Goal: Task Accomplishment & Management: Manage account settings

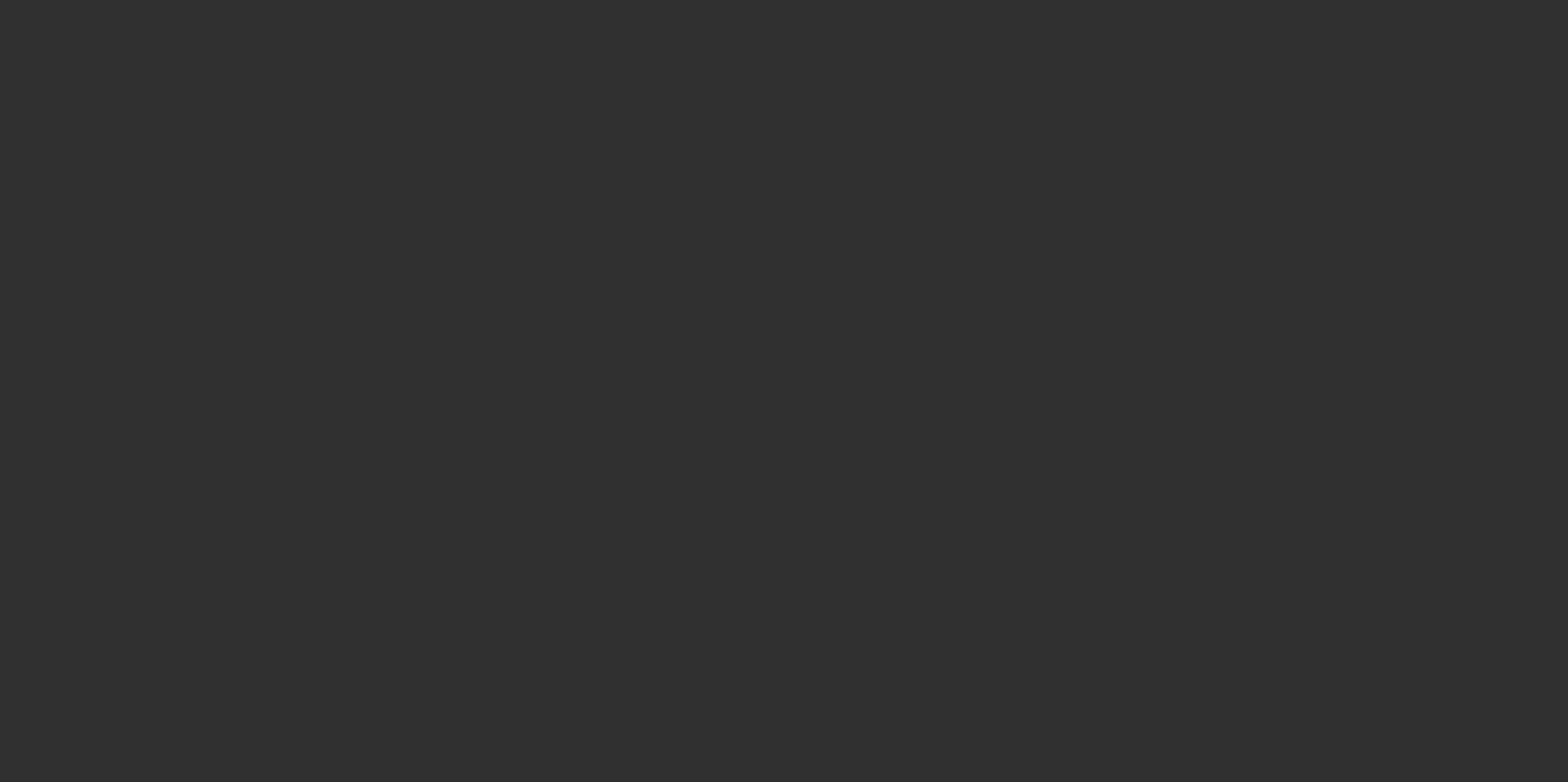
select select "10"
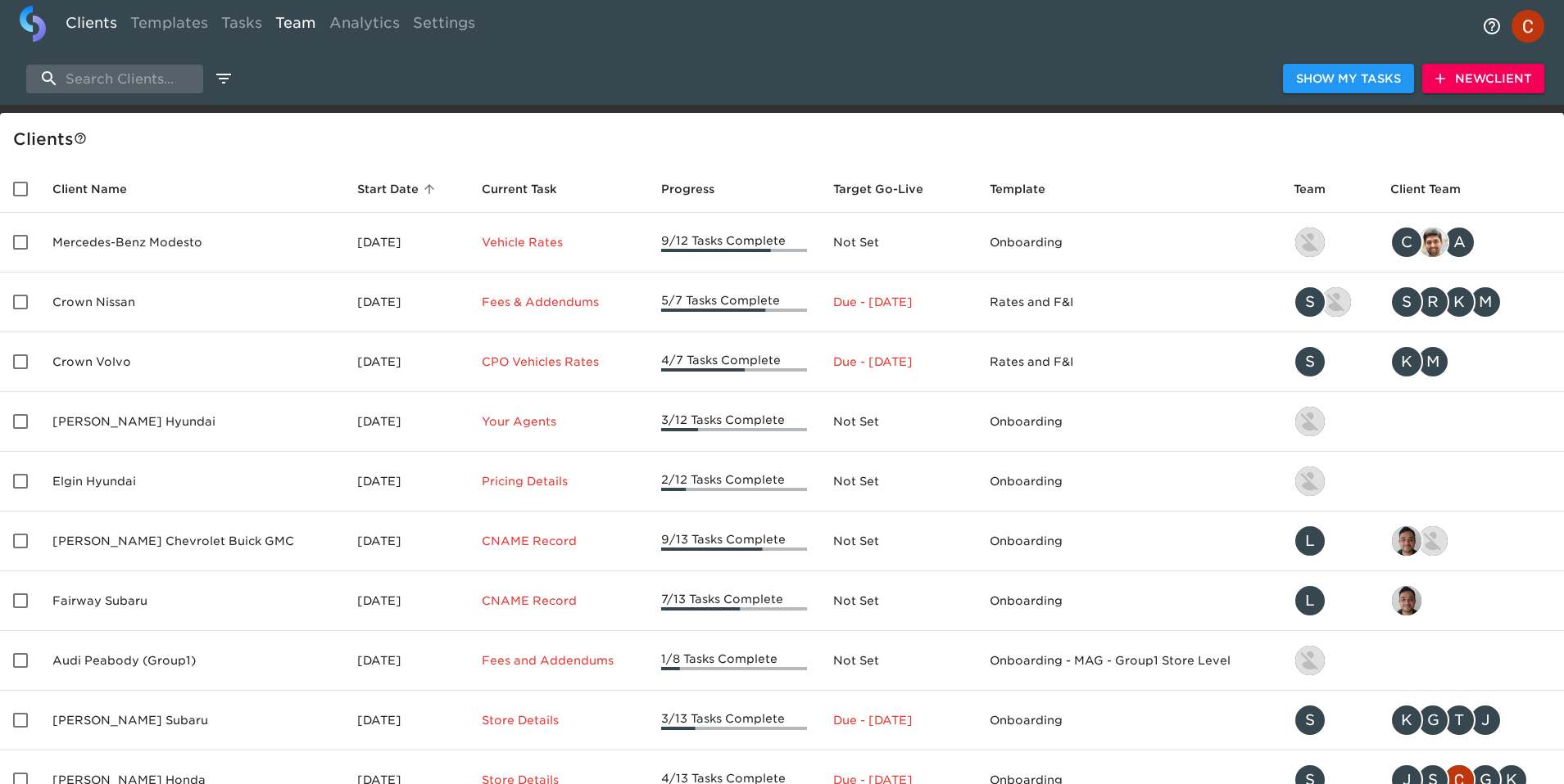
click at [306, 22] on link "Team" at bounding box center [296, 25] width 54 height 40
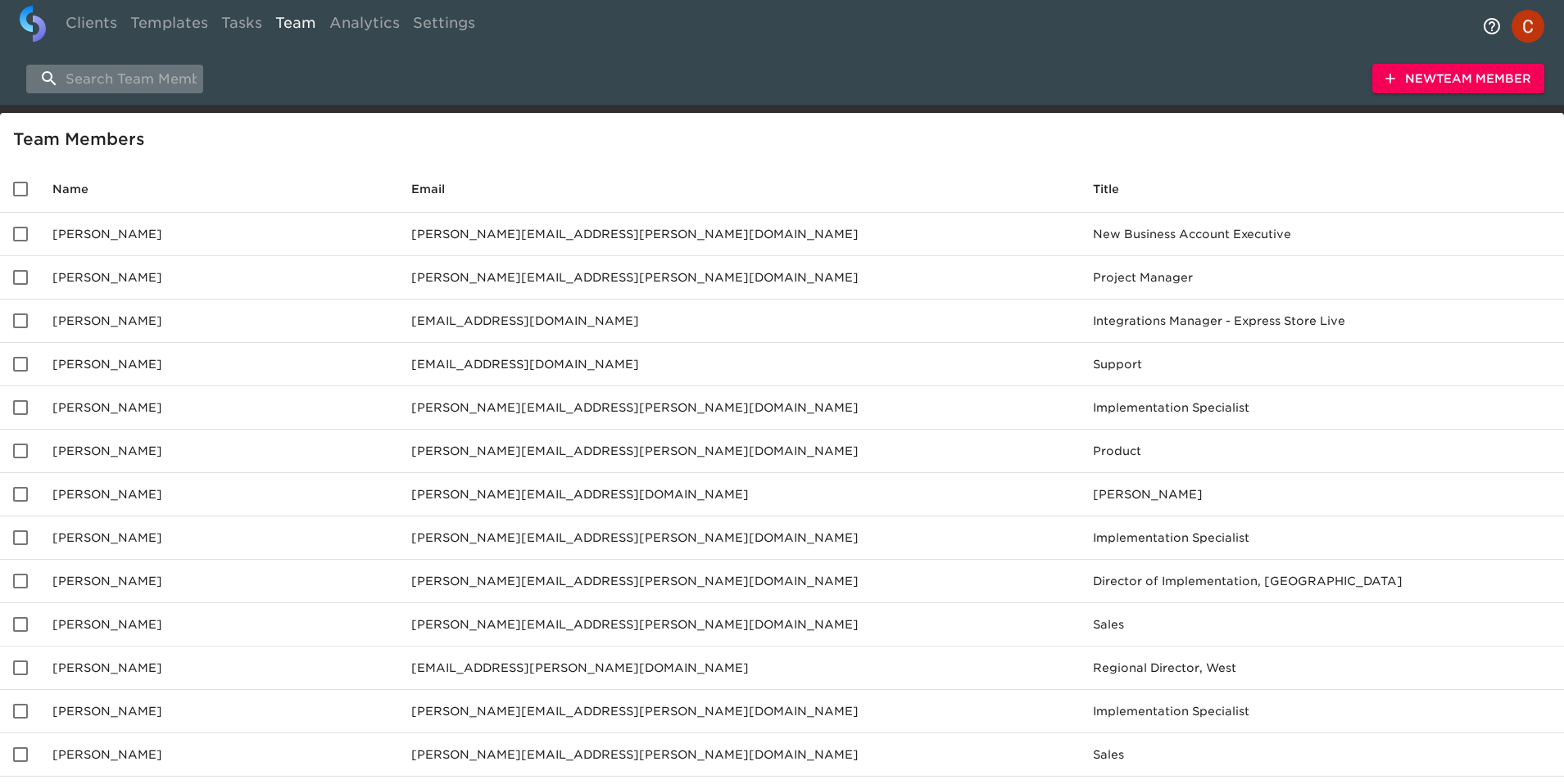
click at [103, 90] on input "search" at bounding box center [114, 79] width 176 height 29
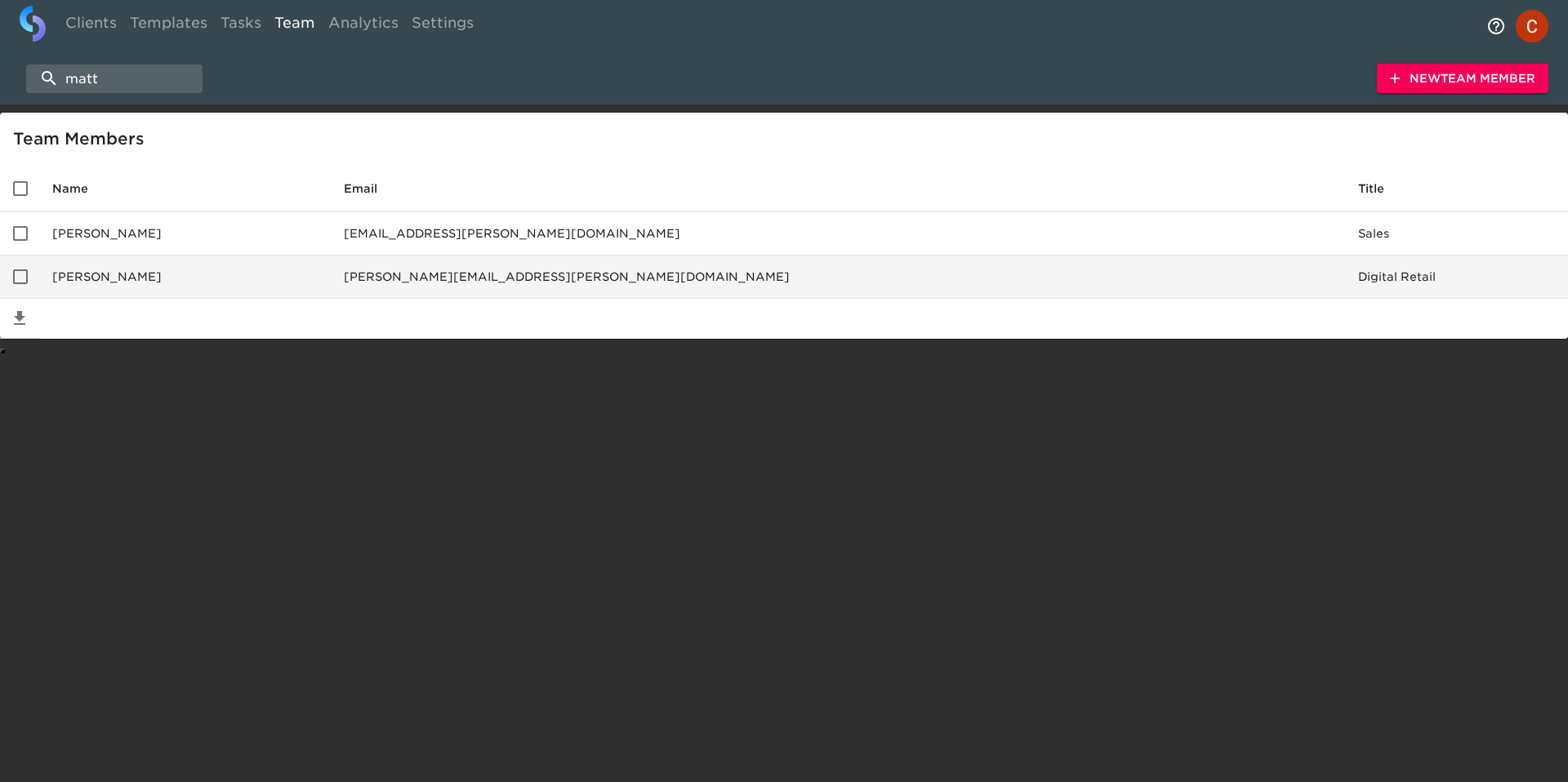
type input "matt"
click at [131, 265] on td "[PERSON_NAME]" at bounding box center [186, 276] width 292 height 43
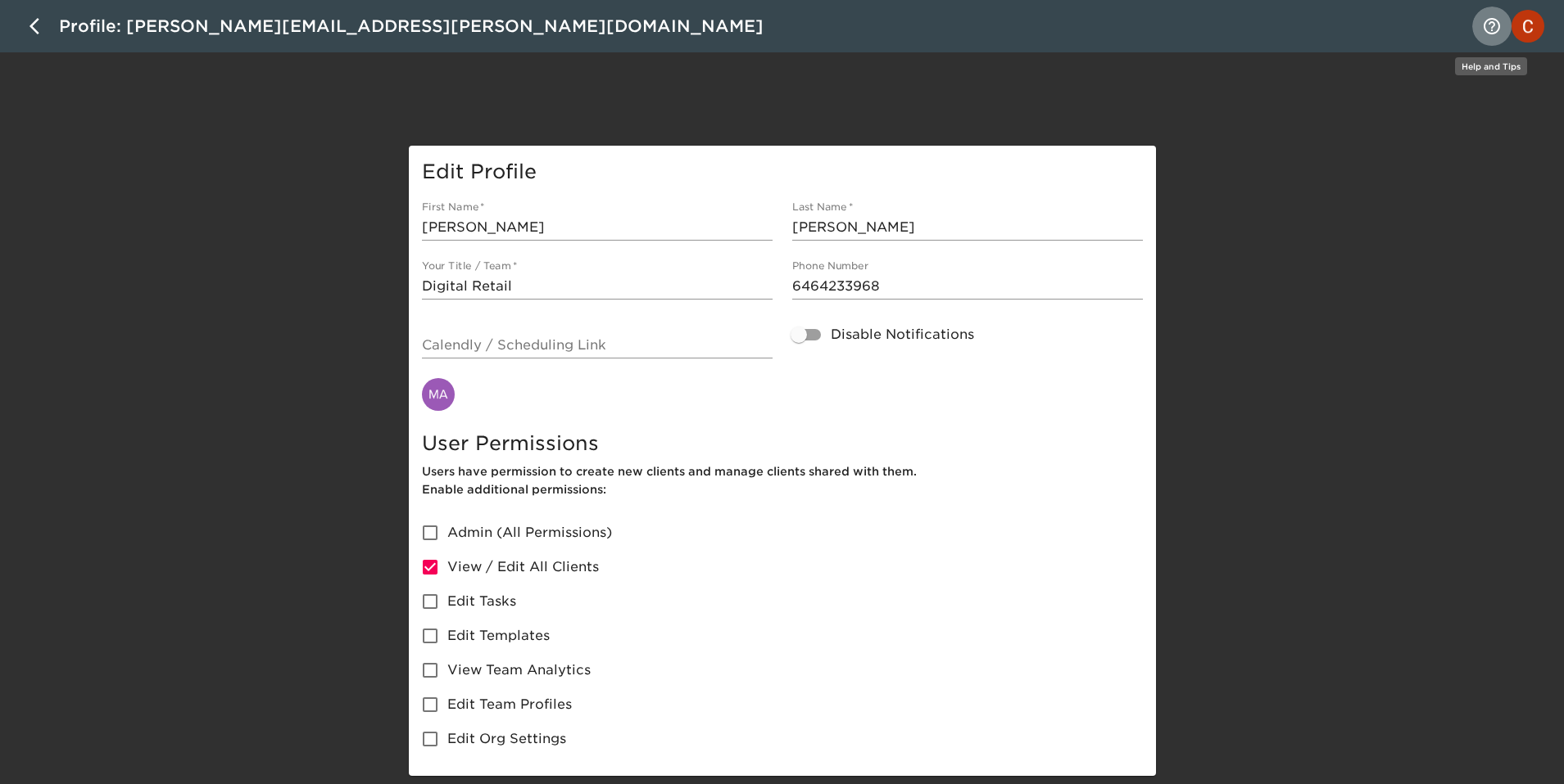
click at [1489, 24] on icon "notifications" at bounding box center [1491, 26] width 19 height 19
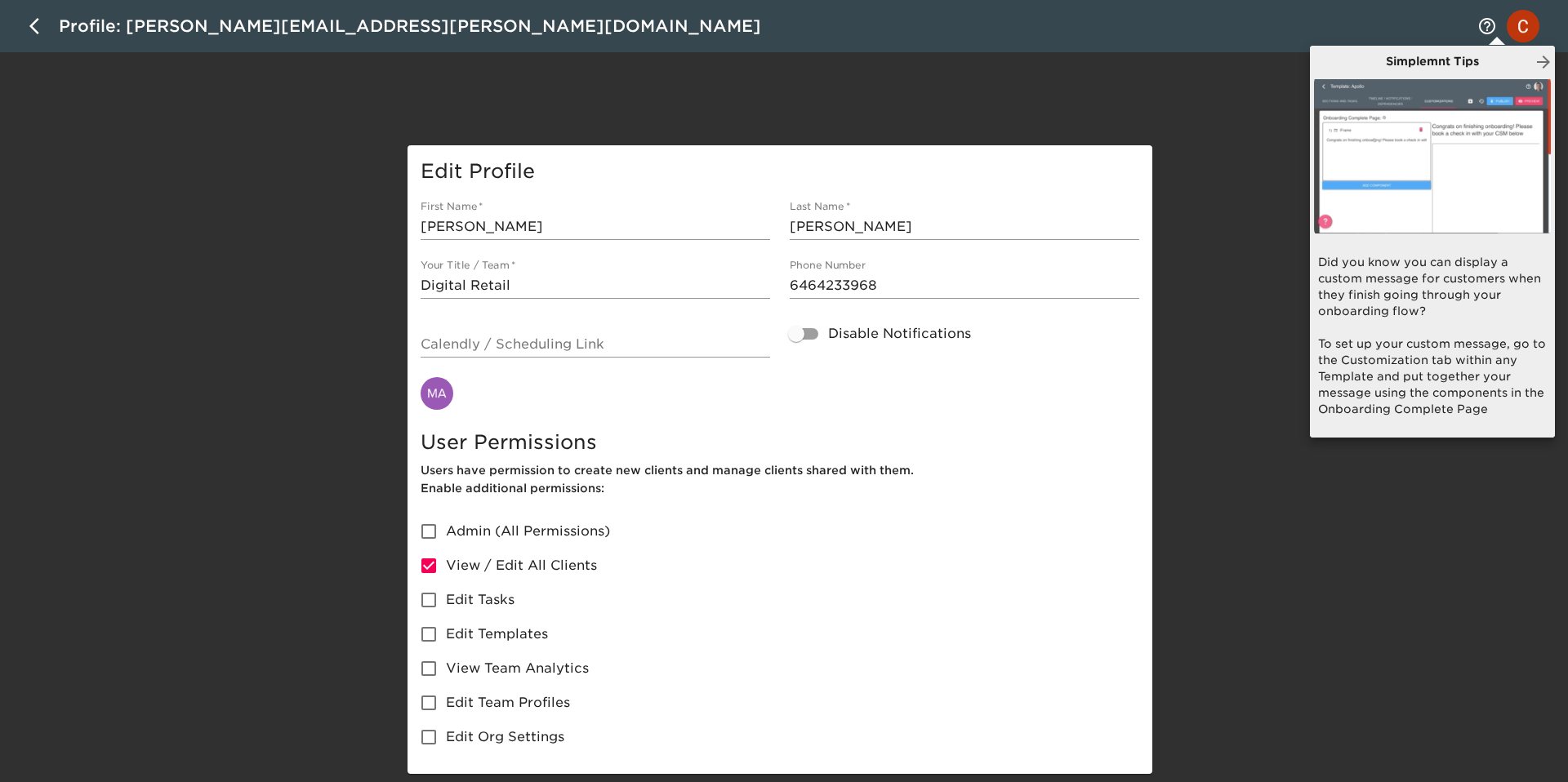
click at [1248, 298] on div at bounding box center [784, 391] width 1568 height 782
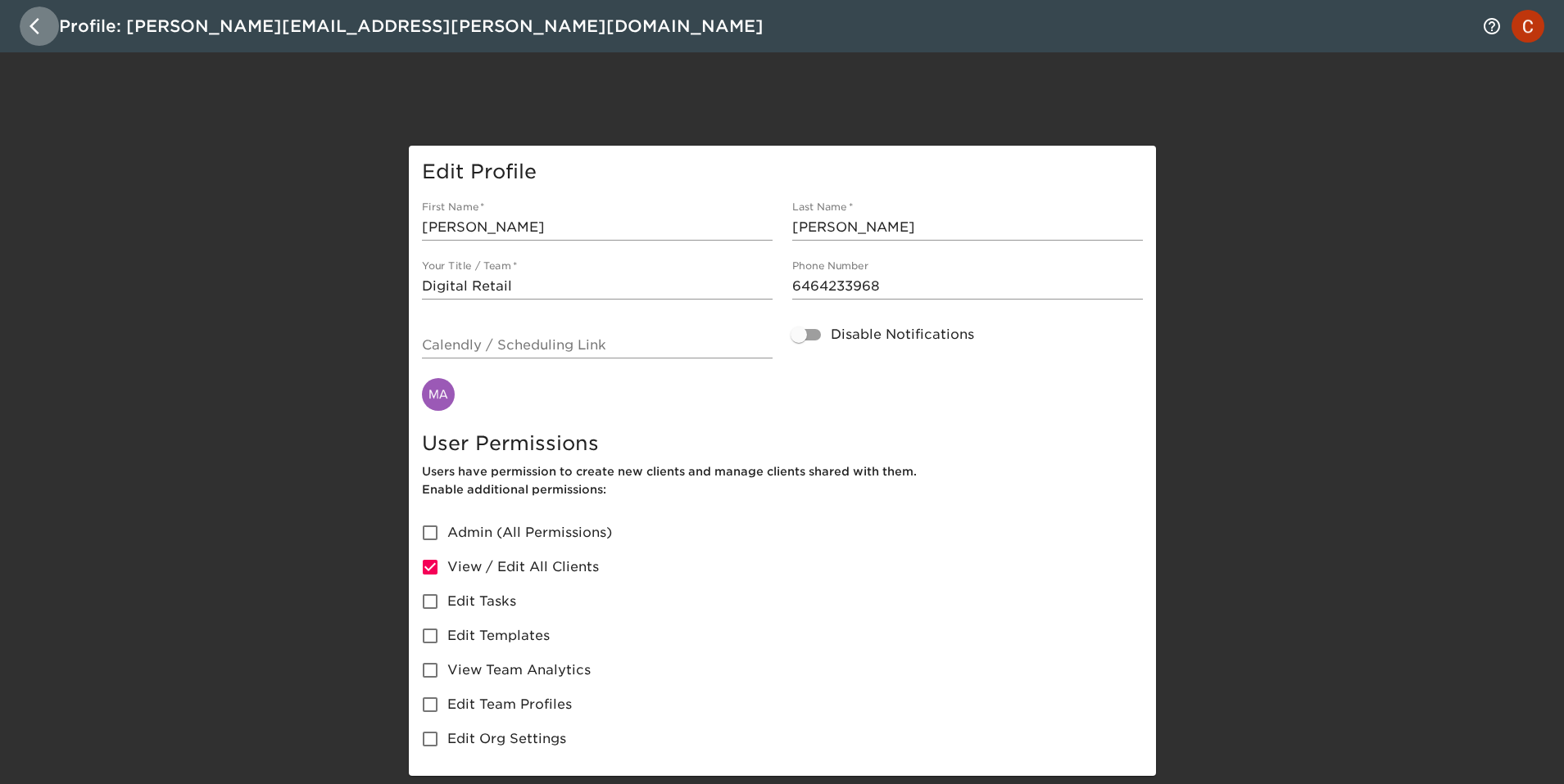
click at [29, 13] on button "button" at bounding box center [39, 26] width 40 height 40
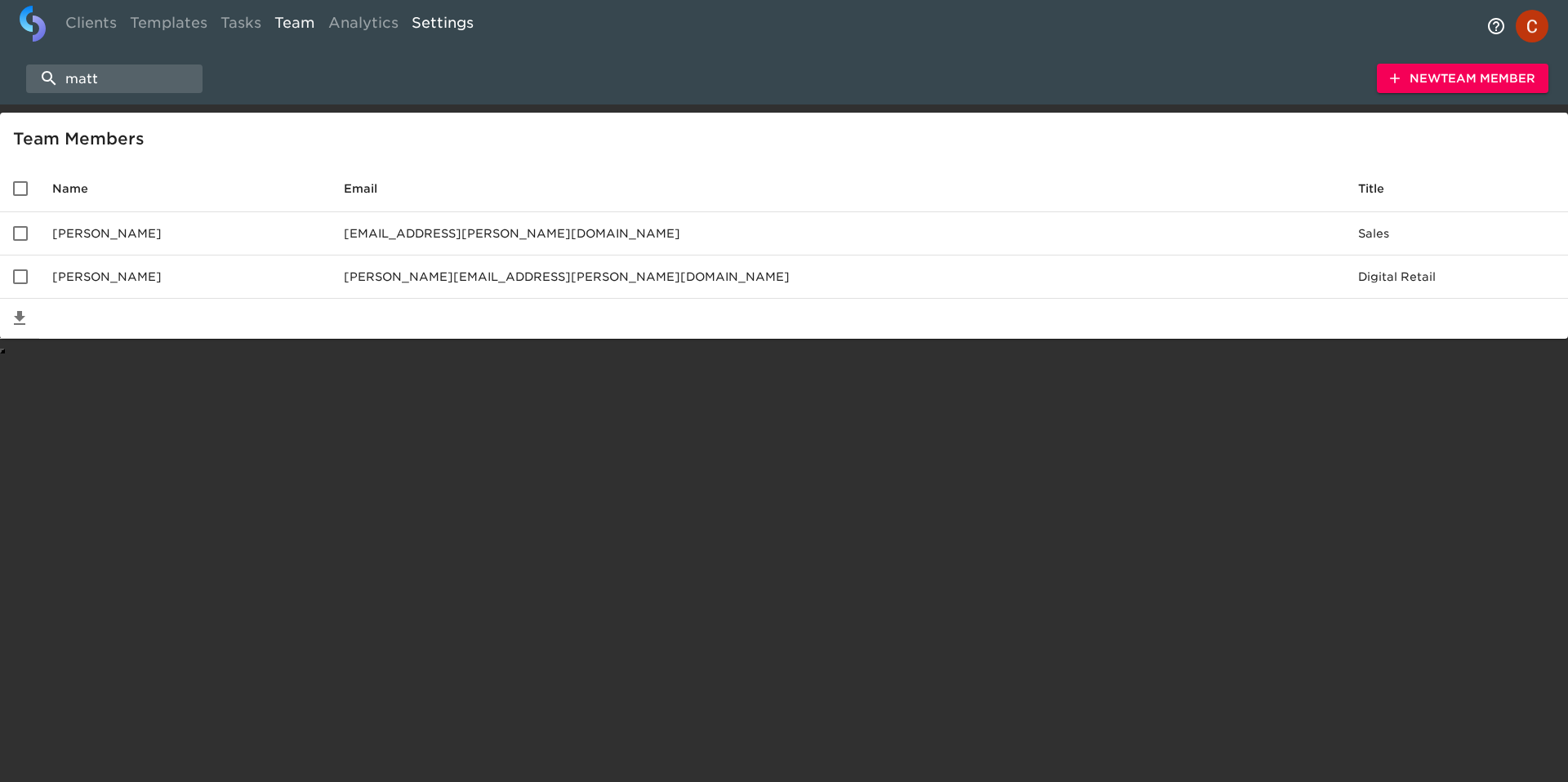
click at [433, 38] on link "Settings" at bounding box center [443, 25] width 75 height 40
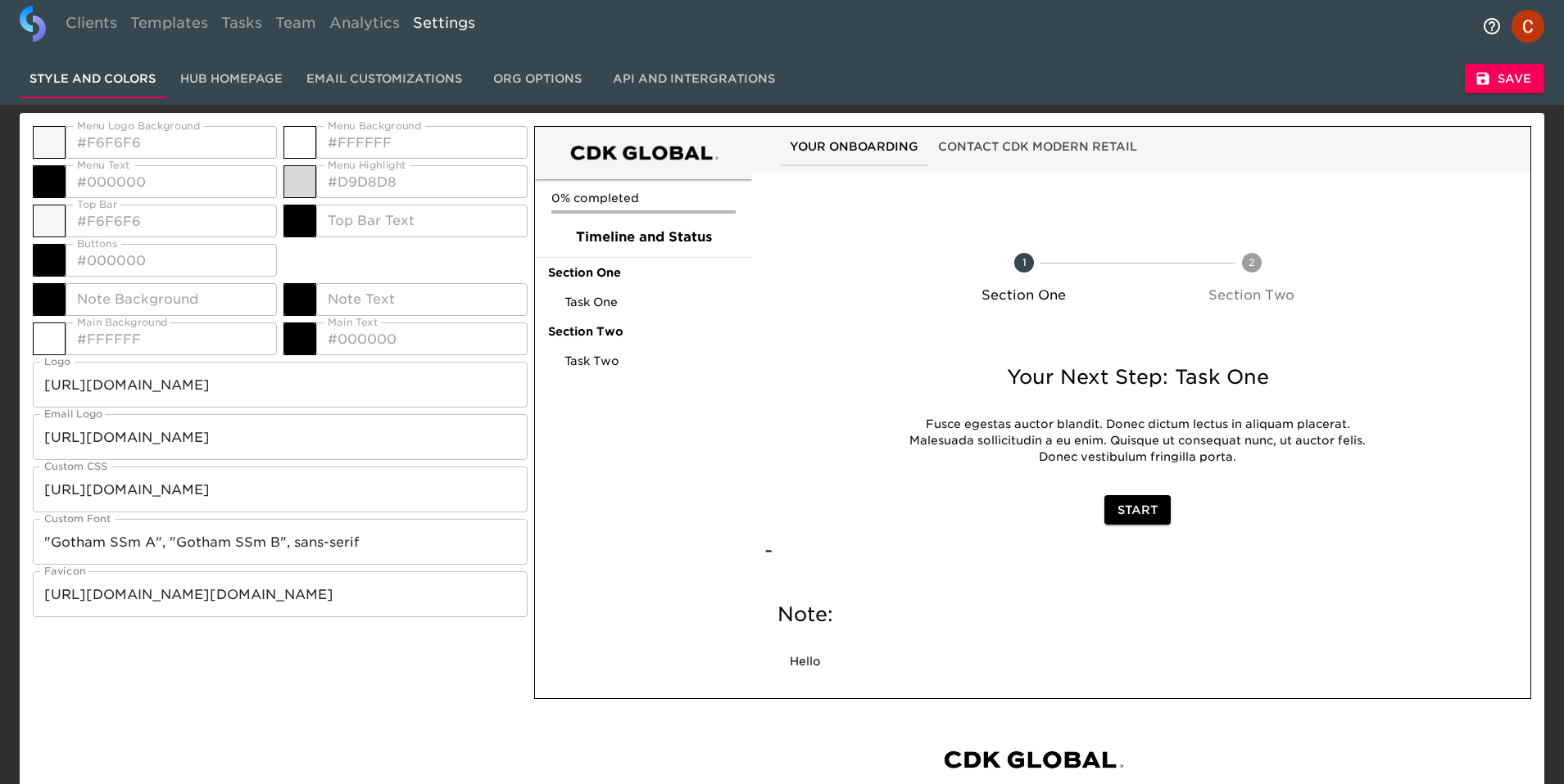
click at [551, 72] on span "Org Options" at bounding box center [537, 78] width 112 height 20
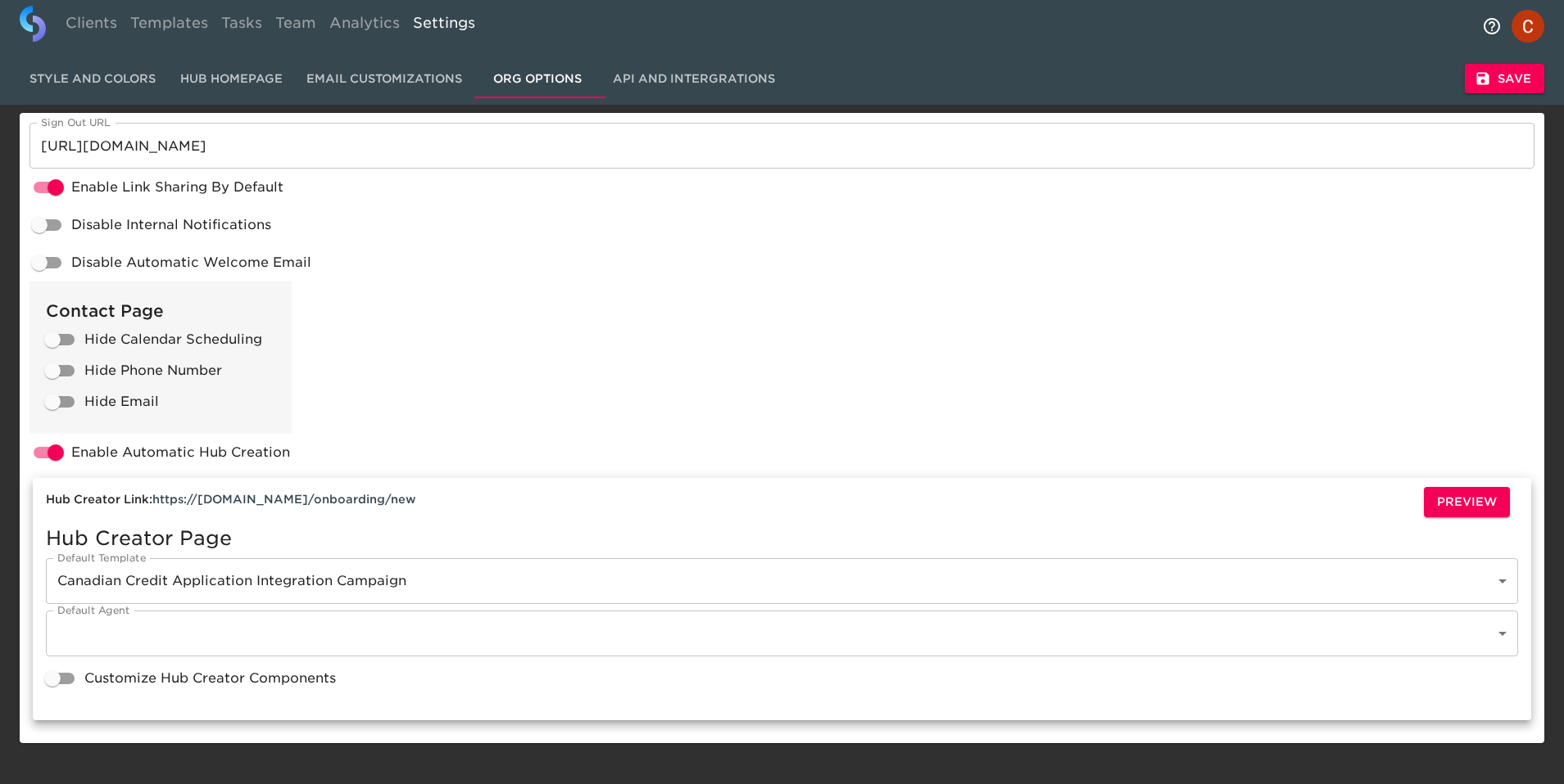
scroll to position [12, 0]
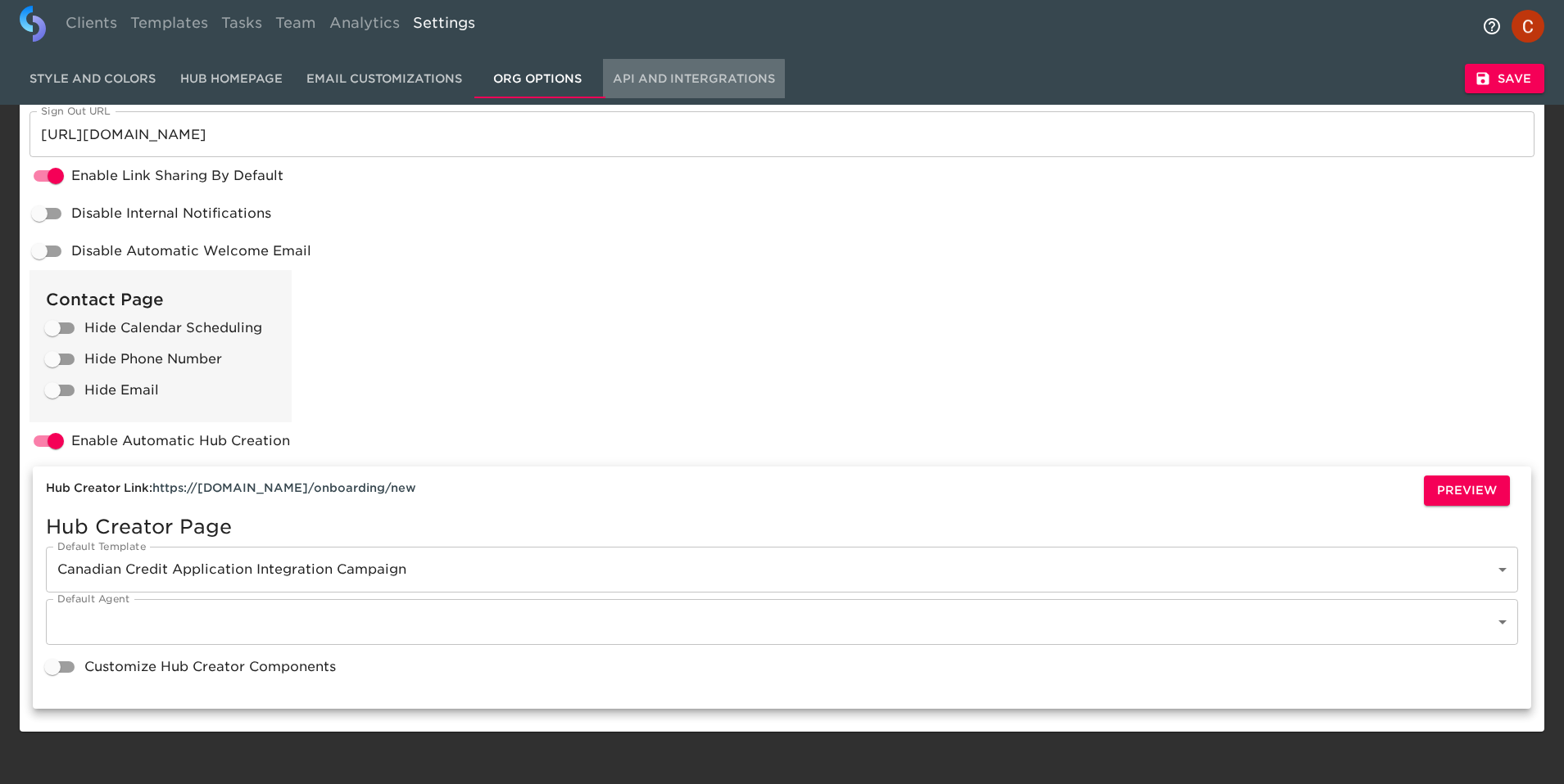
click at [695, 81] on span "API and Intergrations" at bounding box center [693, 78] width 162 height 20
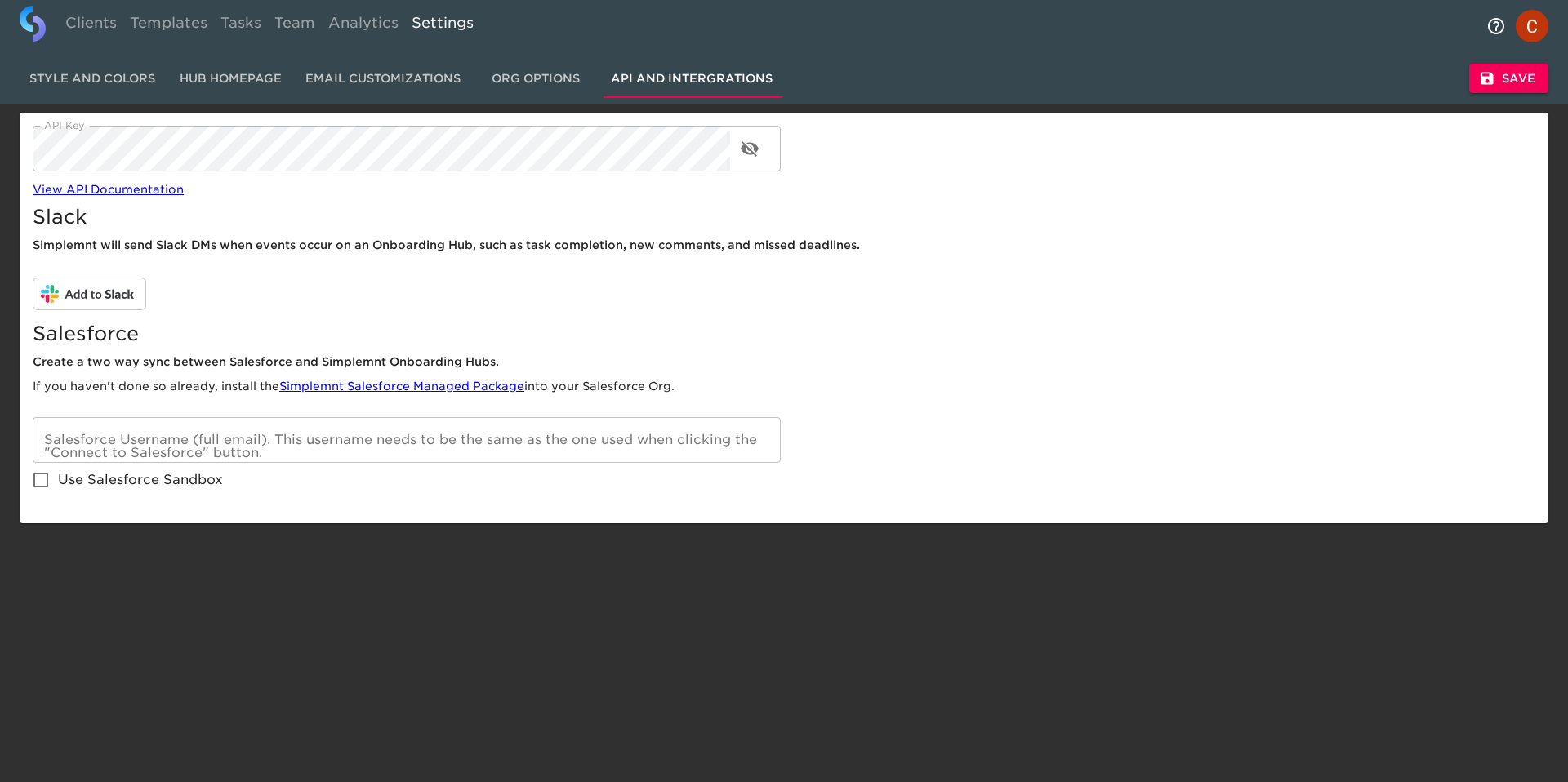
click at [387, 82] on span "Email Customizations" at bounding box center [383, 78] width 156 height 20
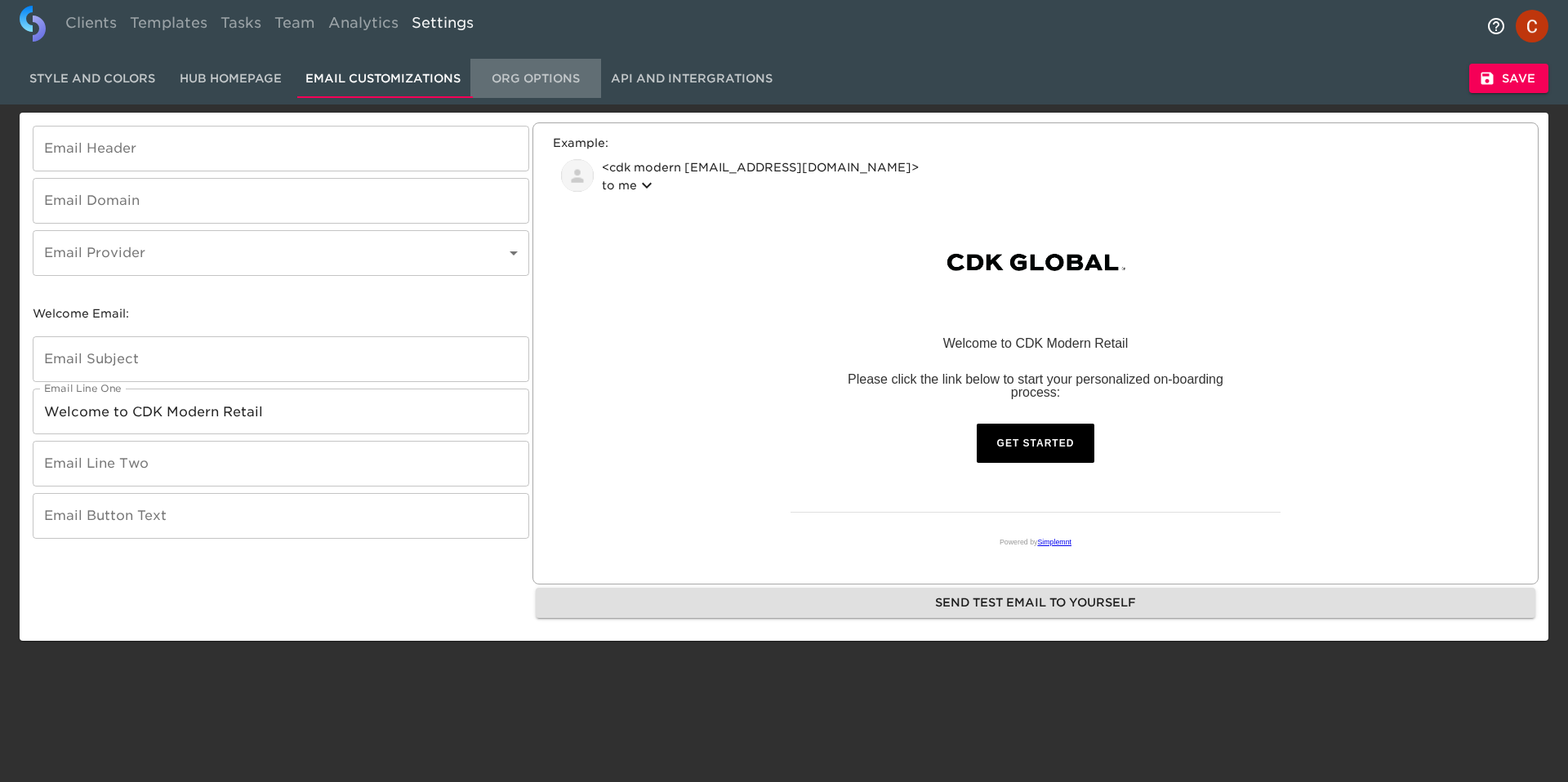
click at [535, 81] on span "Org Options" at bounding box center [536, 78] width 111 height 20
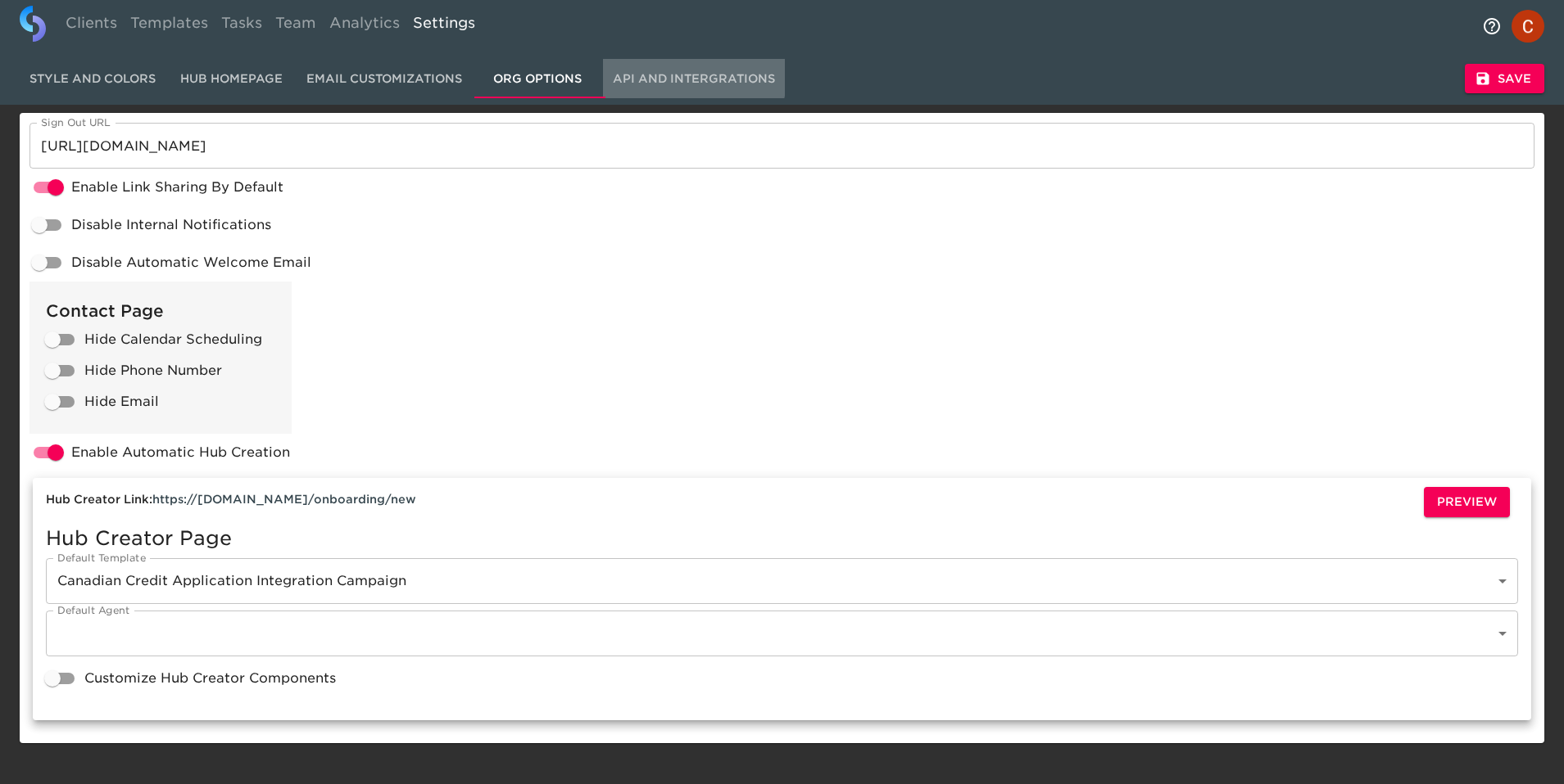
click at [665, 77] on span "API and Intergrations" at bounding box center [693, 78] width 162 height 20
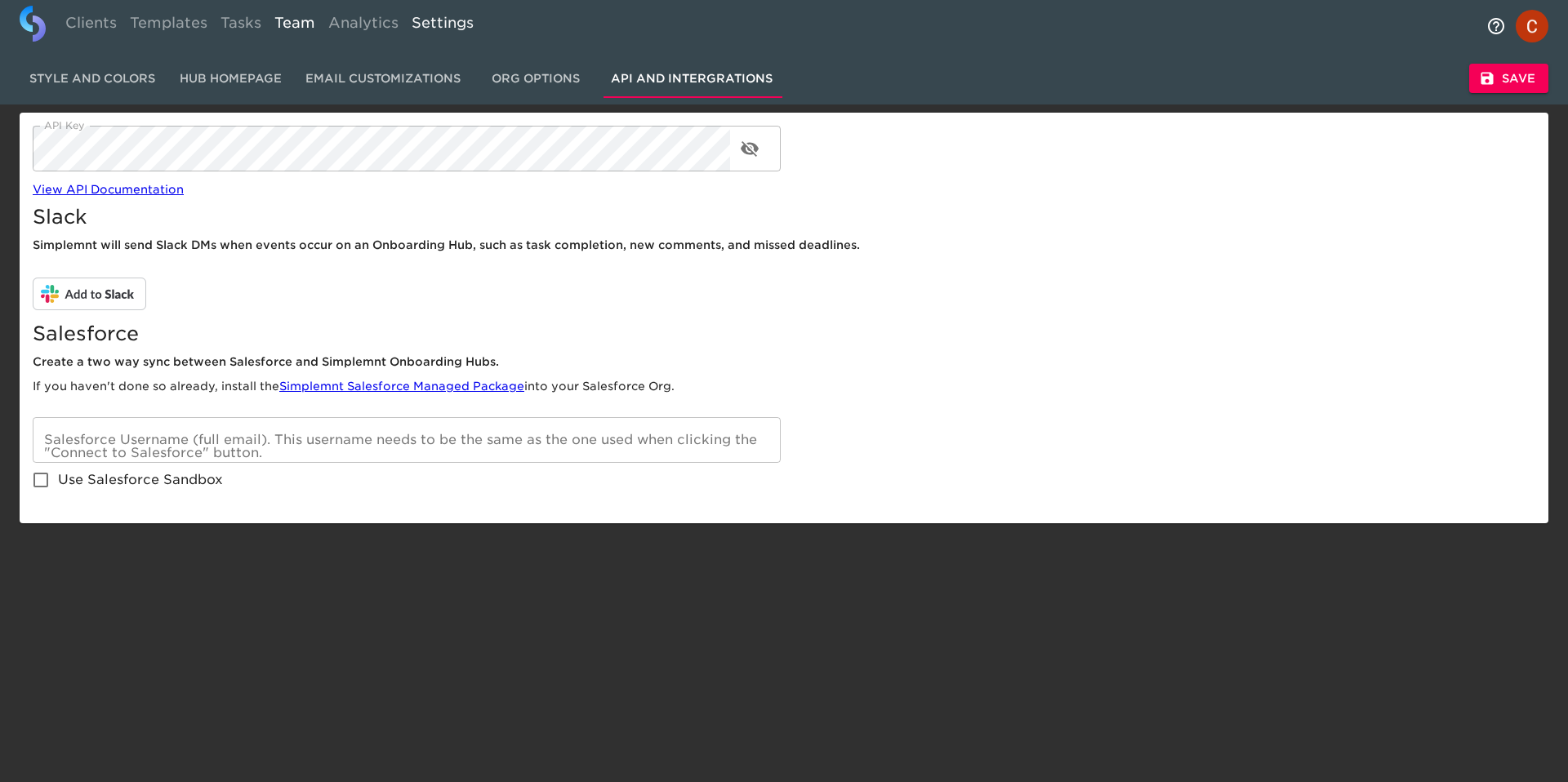
click at [307, 23] on link "Team" at bounding box center [295, 25] width 54 height 40
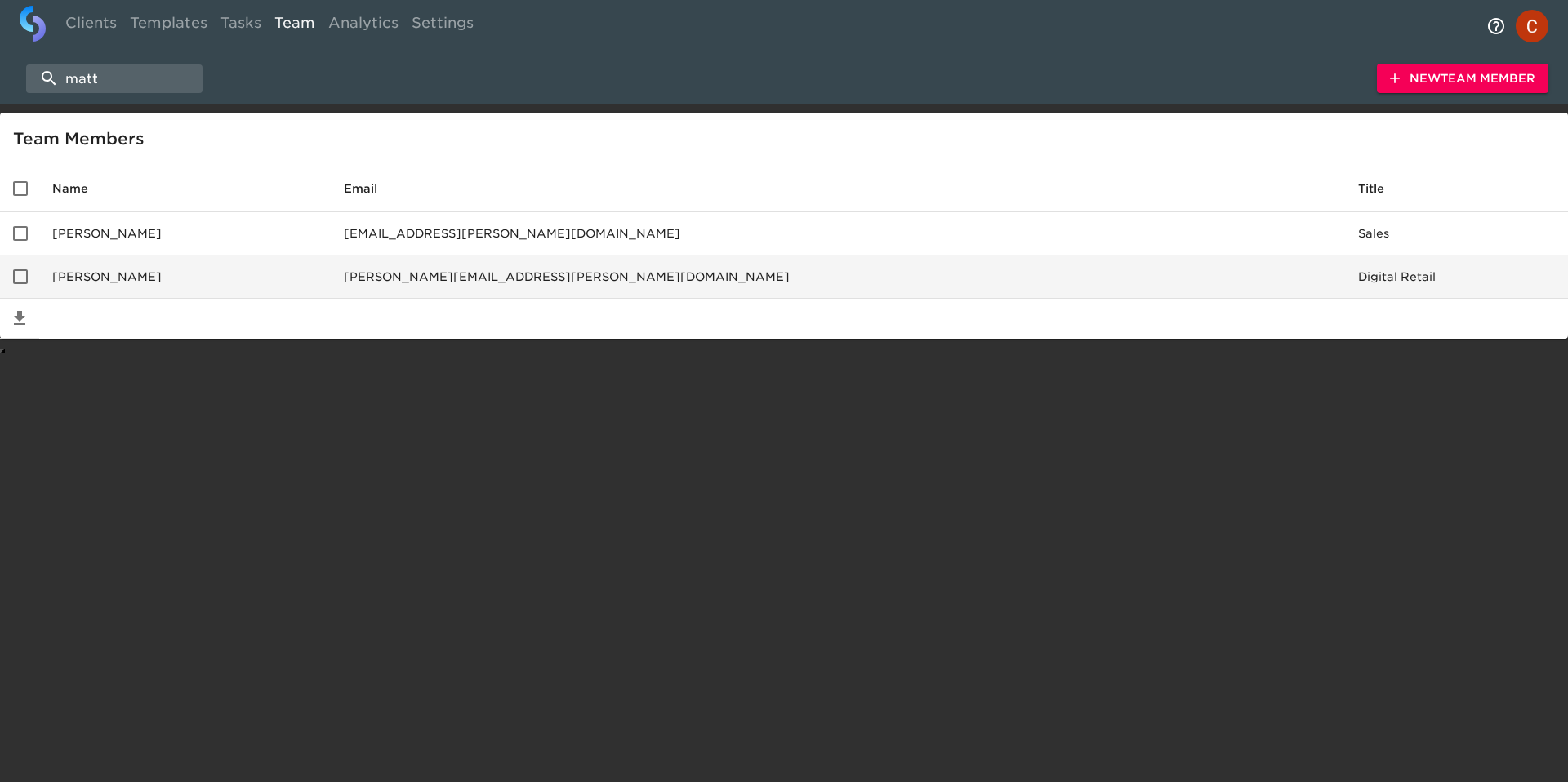
click at [200, 275] on td "[PERSON_NAME]" at bounding box center [186, 276] width 292 height 43
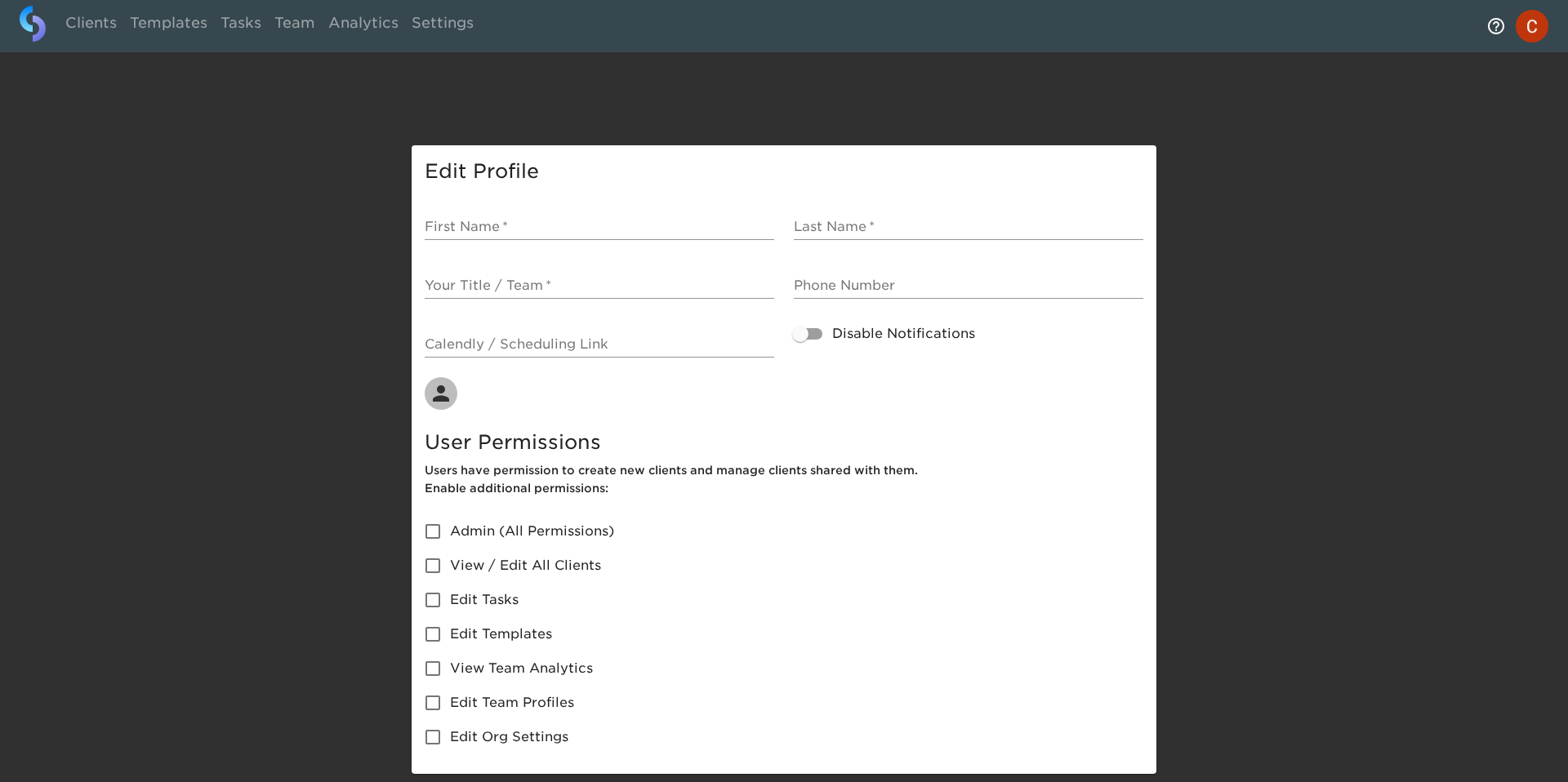
type input "[PERSON_NAME]"
type input "Digital Retail"
type input "6464233968"
checkbox input "true"
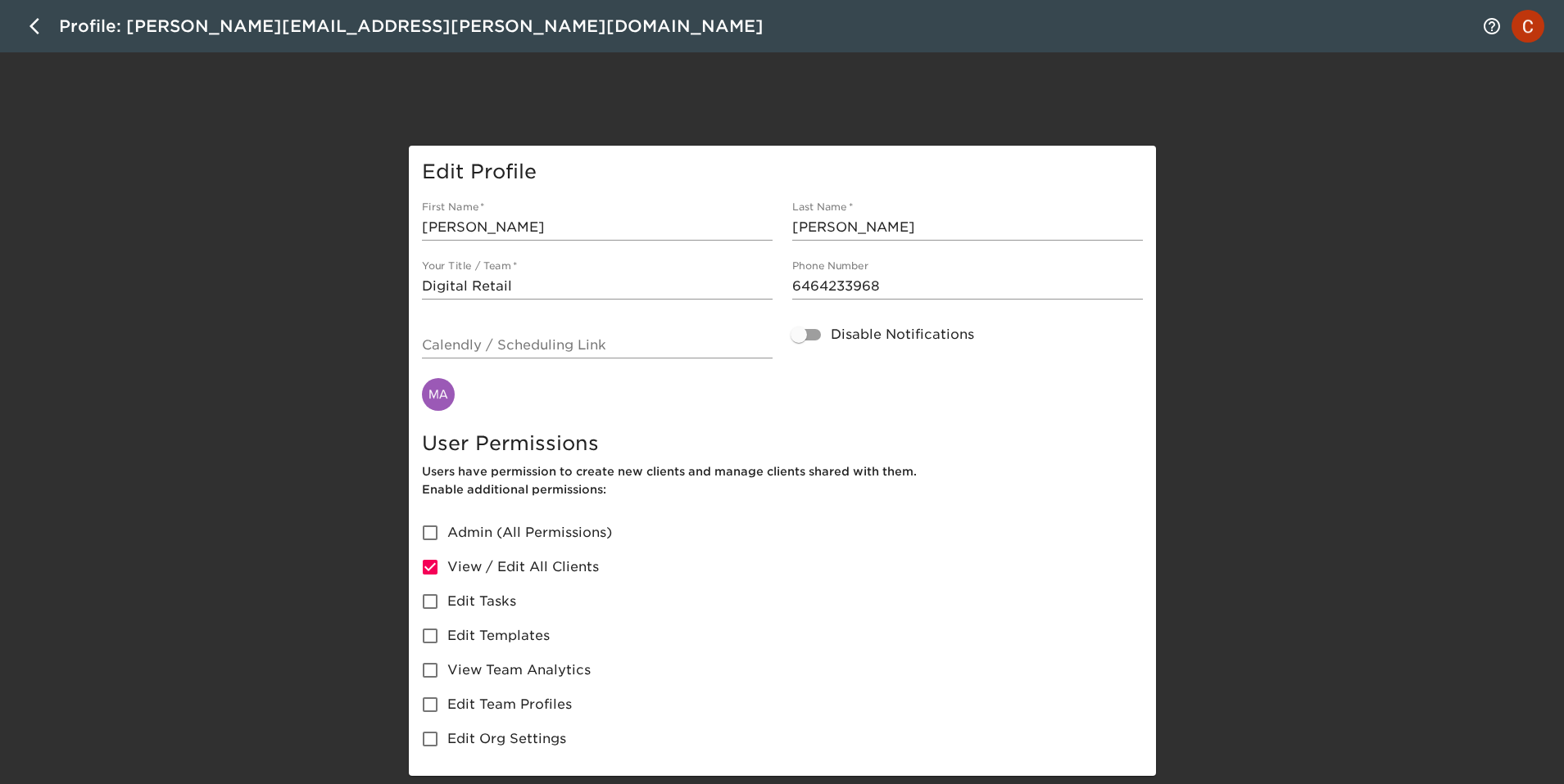
click at [34, 33] on icon "button" at bounding box center [39, 26] width 19 height 19
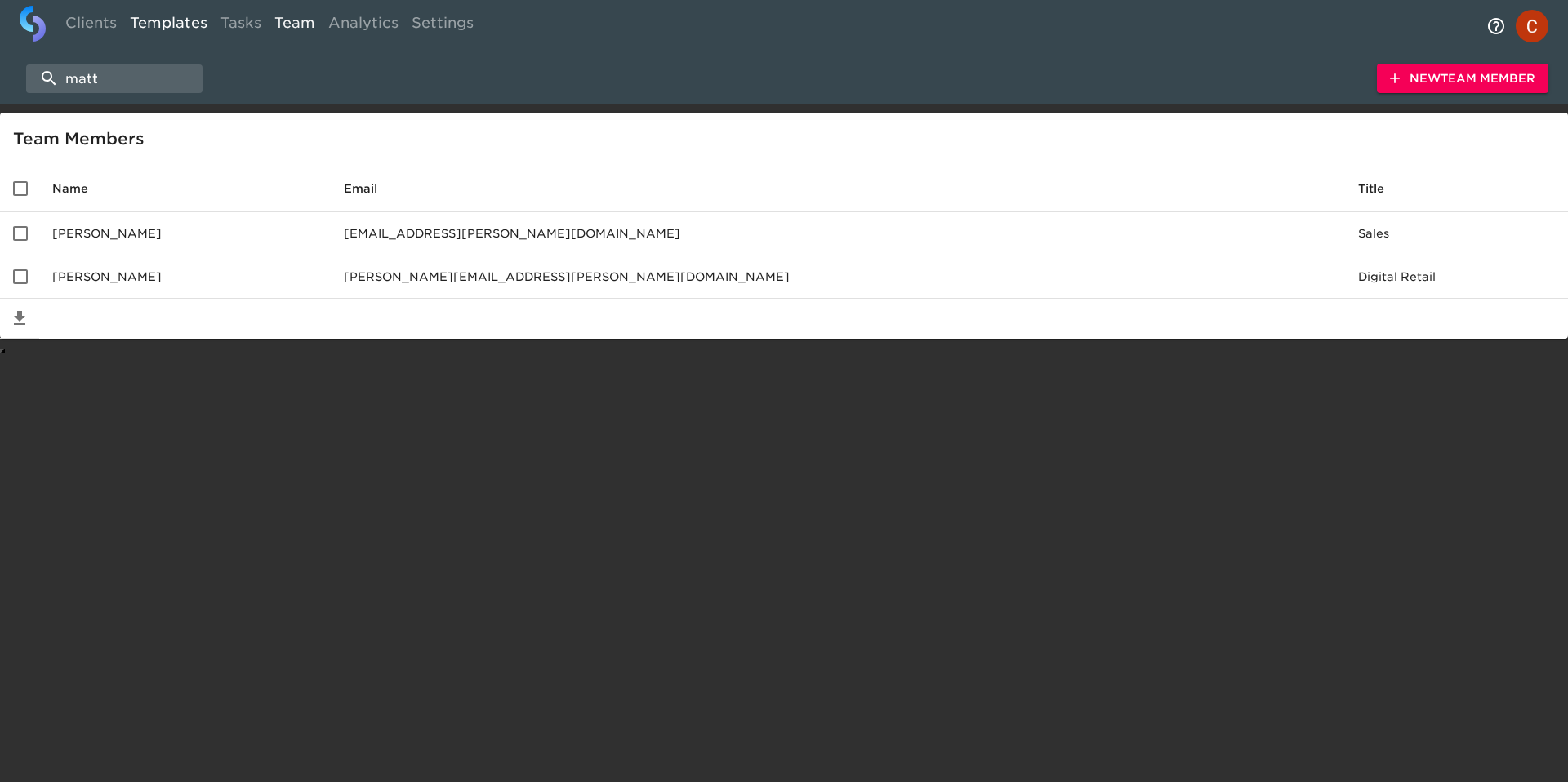
click at [157, 21] on link "Templates" at bounding box center [169, 25] width 91 height 40
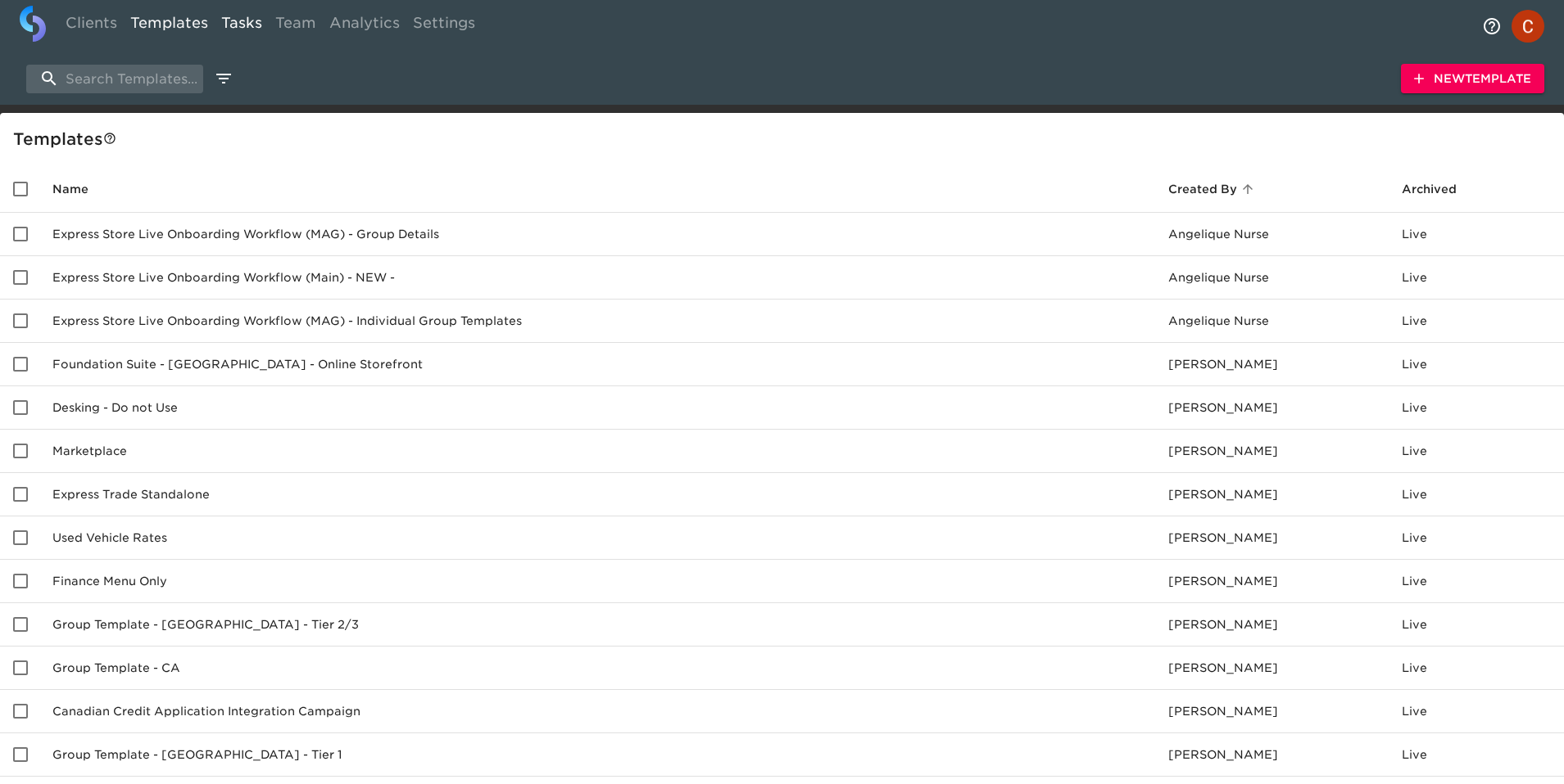
click at [240, 20] on link "Tasks" at bounding box center [241, 25] width 54 height 40
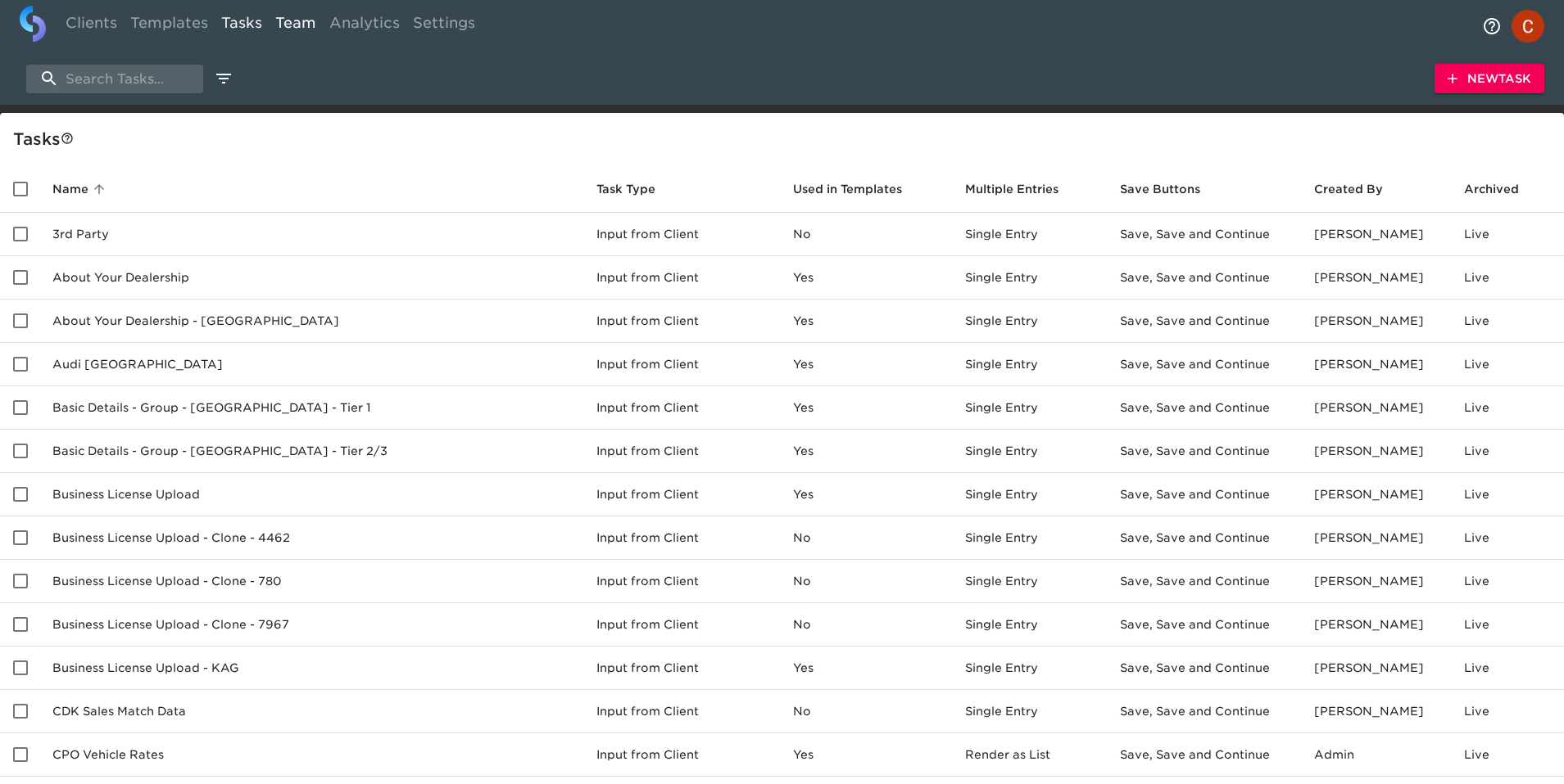
click at [293, 23] on link "Team" at bounding box center [296, 25] width 54 height 40
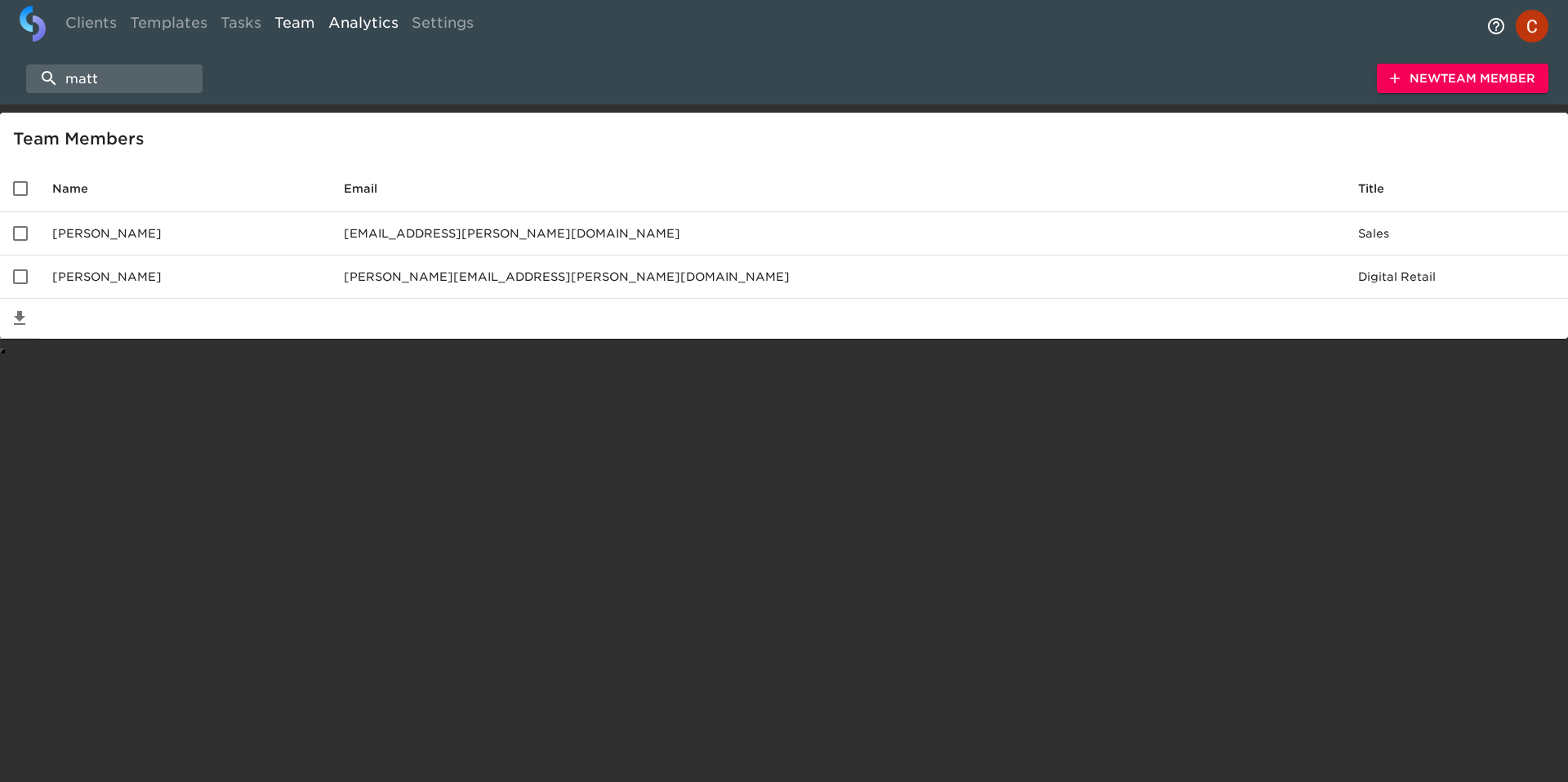
click at [357, 28] on link "Analytics" at bounding box center [363, 25] width 83 height 40
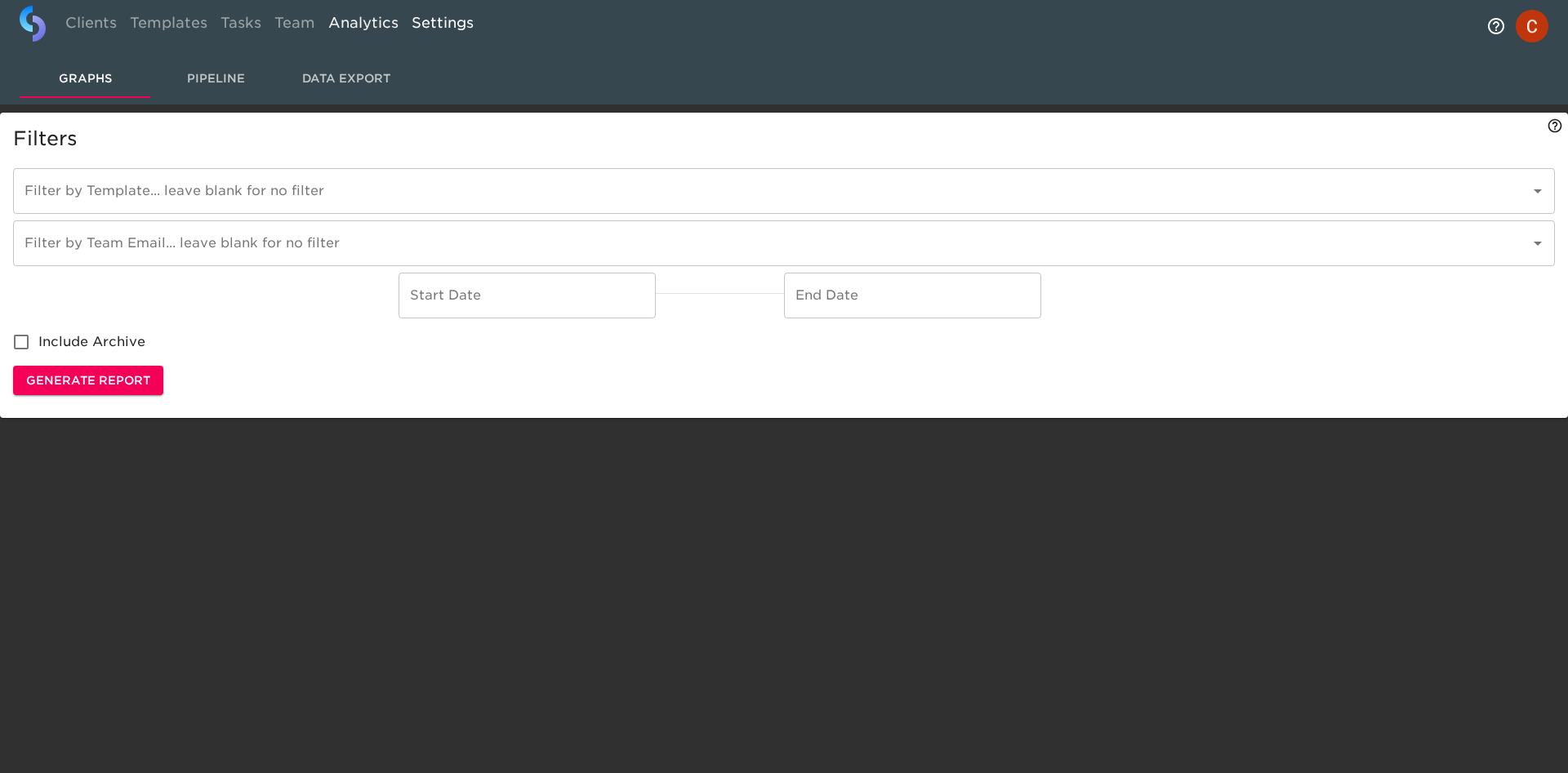
click at [443, 25] on link "Settings" at bounding box center [443, 25] width 75 height 40
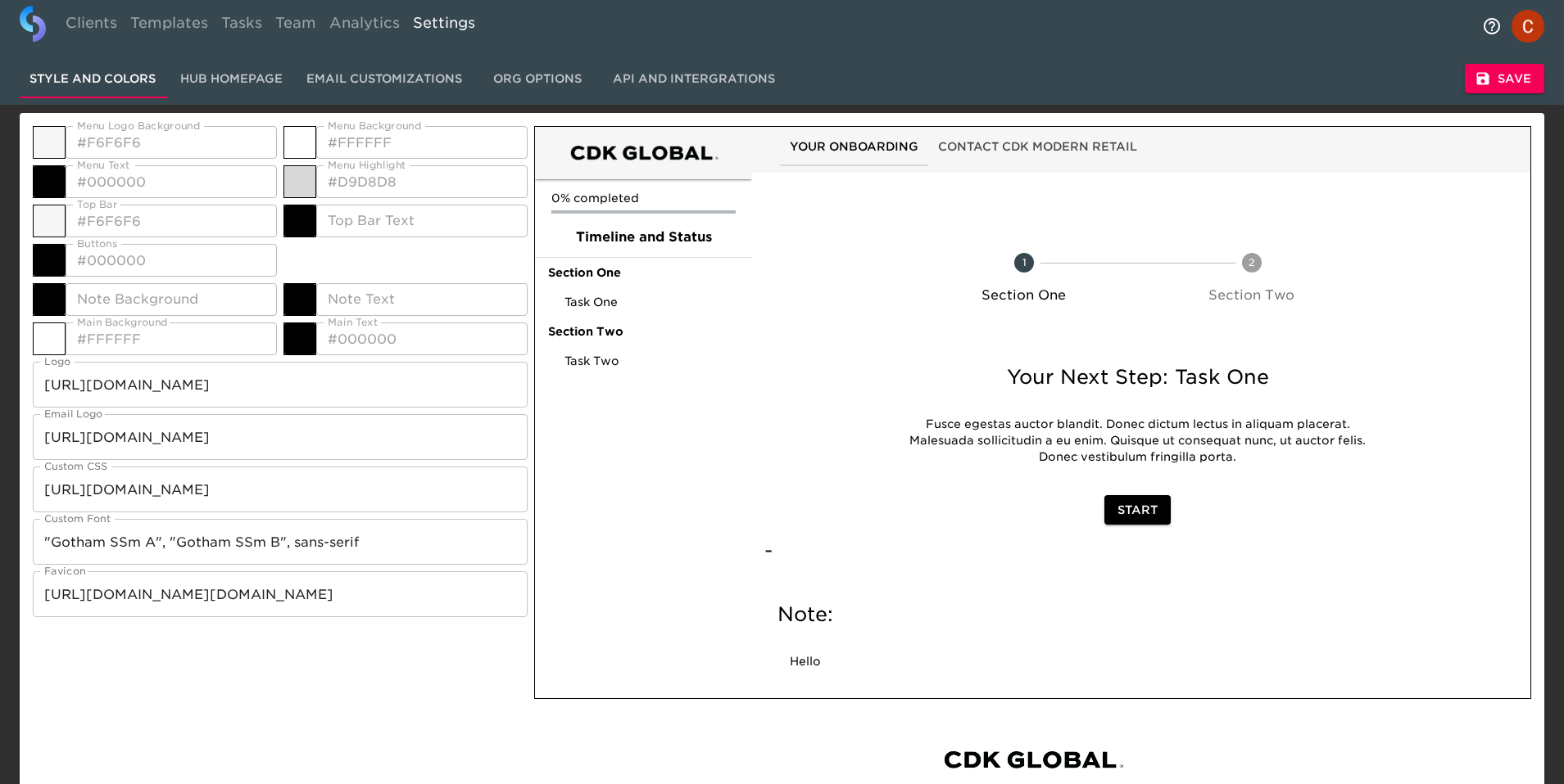
click at [621, 97] on button "API and Intergrations" at bounding box center [694, 78] width 182 height 40
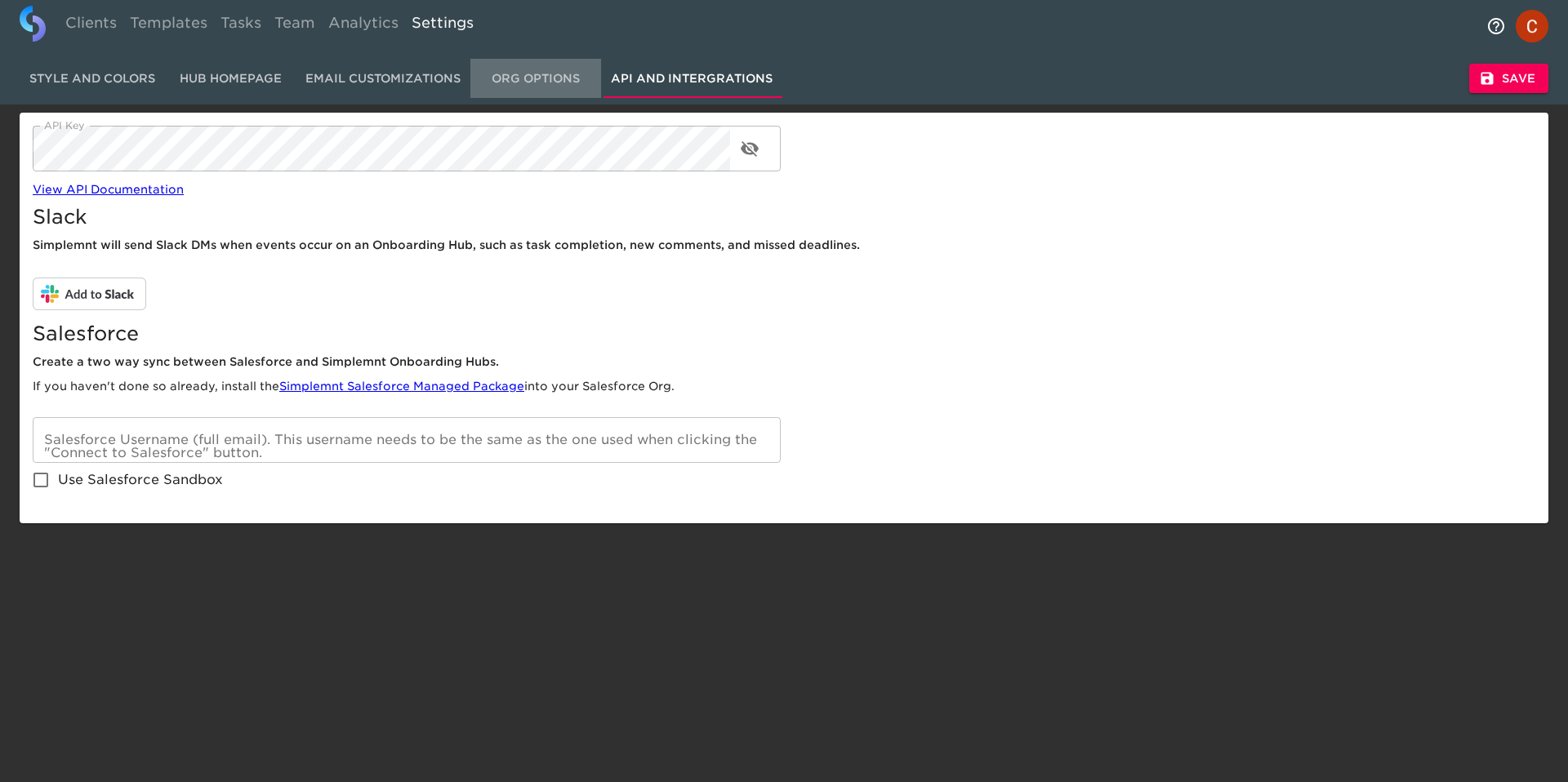
click at [560, 69] on span "Org Options" at bounding box center [536, 78] width 111 height 20
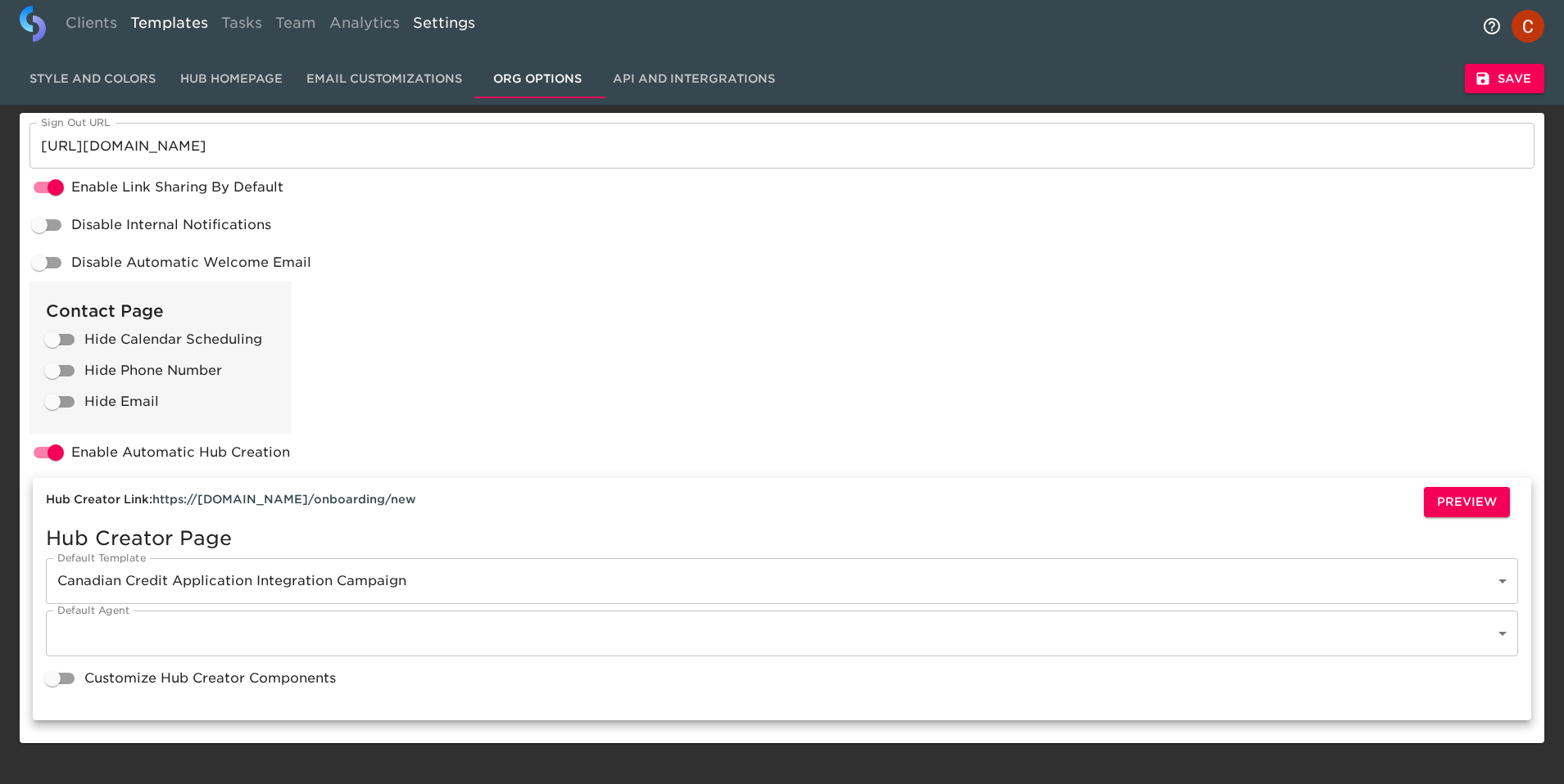
click at [172, 24] on link "Templates" at bounding box center [170, 25] width 91 height 40
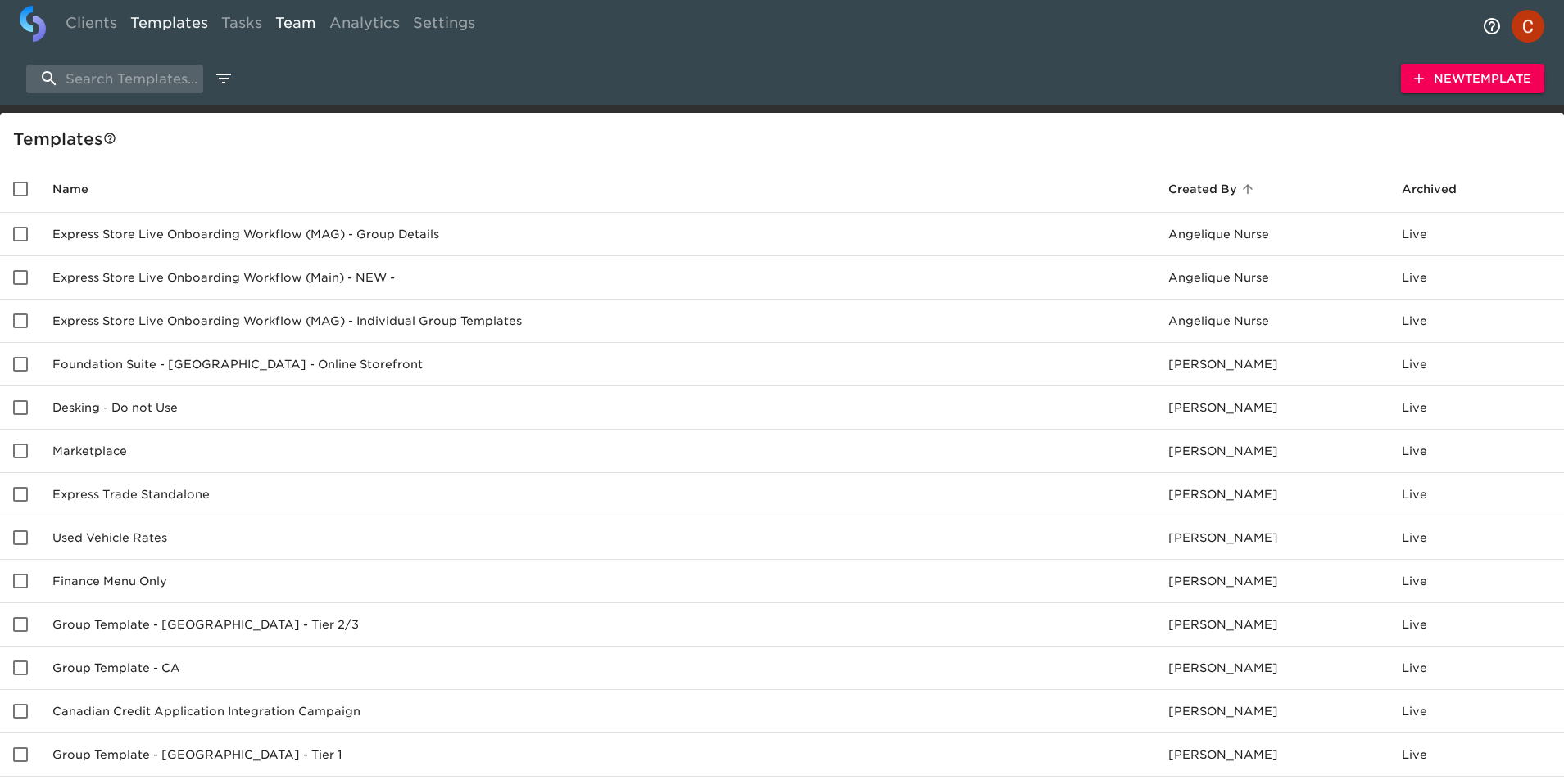
click at [305, 31] on link "Team" at bounding box center [296, 25] width 54 height 40
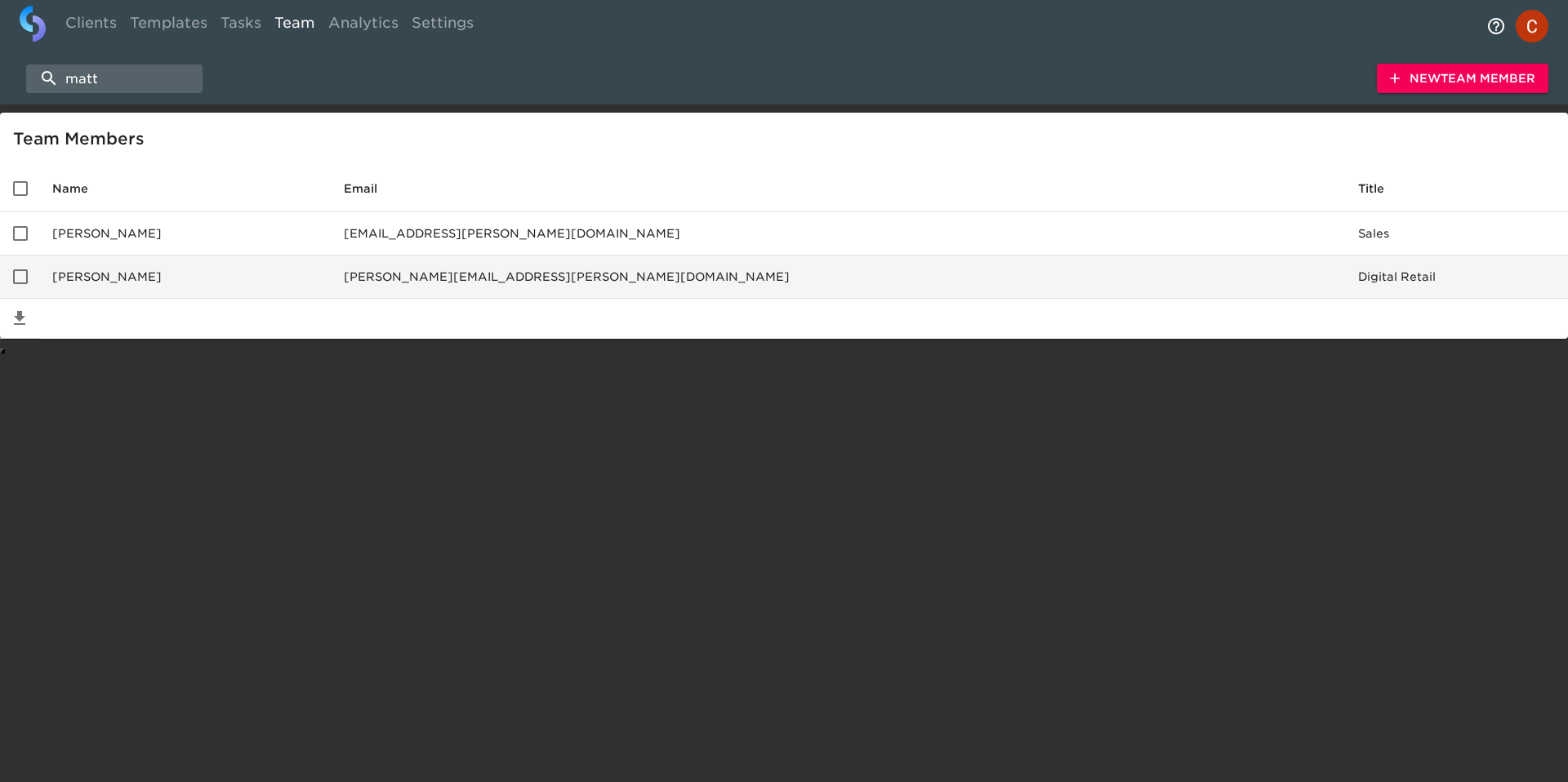
click at [314, 280] on td "[PERSON_NAME]" at bounding box center [186, 276] width 292 height 43
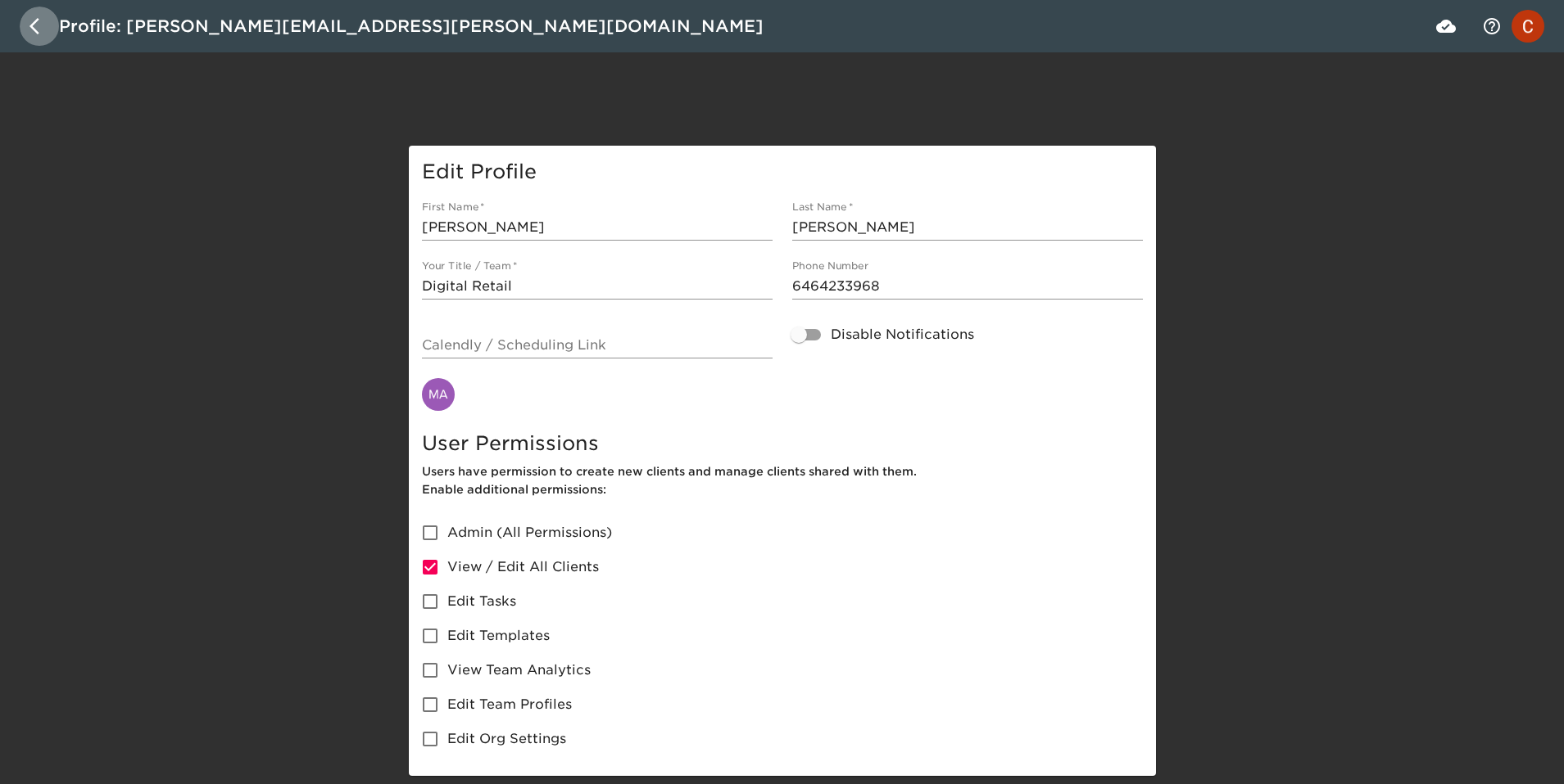
click at [48, 24] on icon "button" at bounding box center [39, 26] width 19 height 19
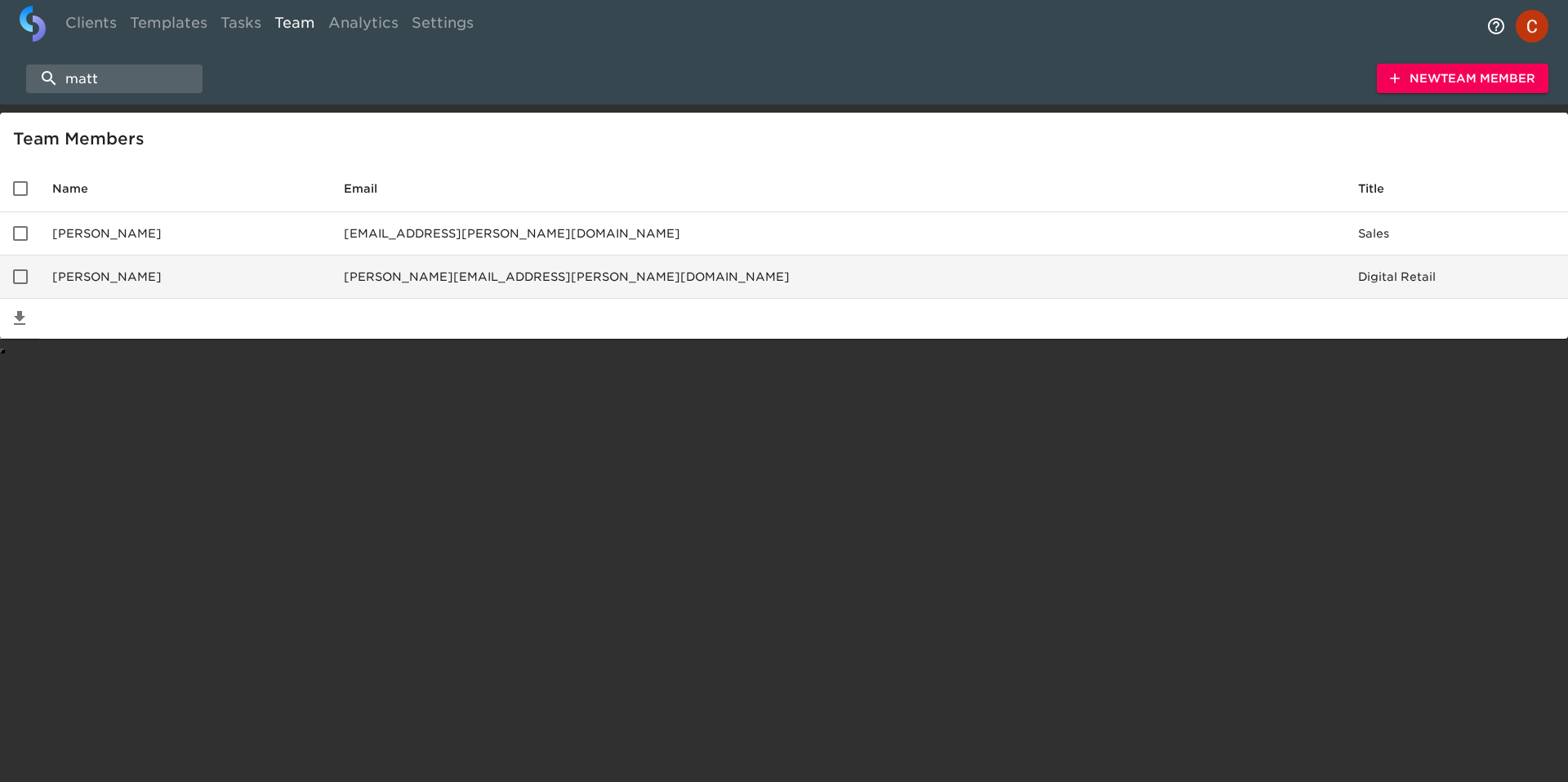
click at [275, 257] on td "[PERSON_NAME]" at bounding box center [186, 276] width 292 height 43
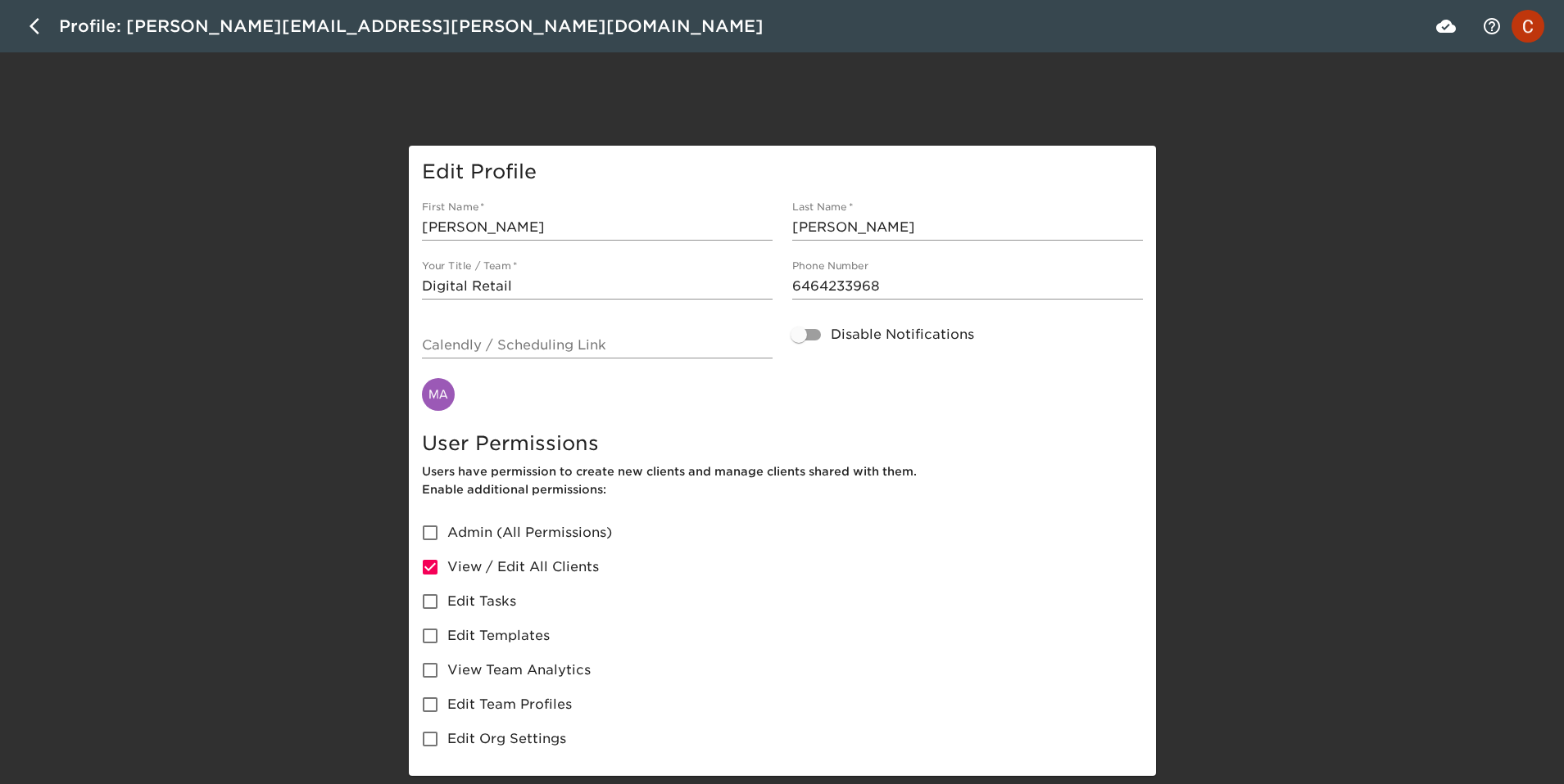
click at [493, 213] on div "First Name   * [PERSON_NAME]" at bounding box center [597, 221] width 351 height 40
click at [360, 24] on div "Profile: [PERSON_NAME][EMAIL_ADDRESS][PERSON_NAME][DOMAIN_NAME]" at bounding box center [411, 26] width 705 height 26
click at [360, 24] on input "[PERSON_NAME][EMAIL_ADDRESS][PERSON_NAME][DOMAIN_NAME]" at bounding box center [765, 26] width 1413 height 26
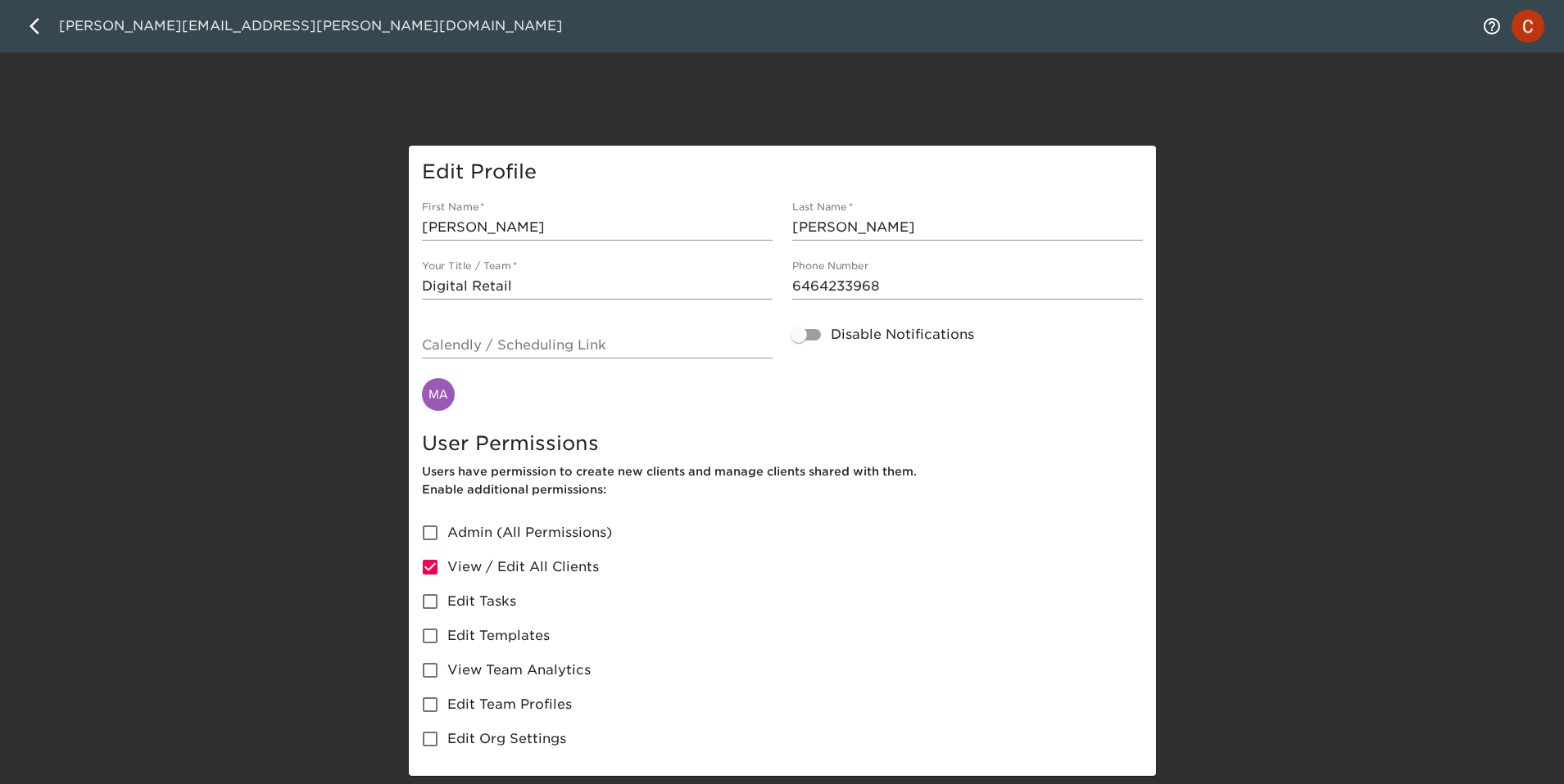
click at [360, 24] on input "[PERSON_NAME][EMAIL_ADDRESS][PERSON_NAME][DOMAIN_NAME]" at bounding box center [765, 26] width 1413 height 26
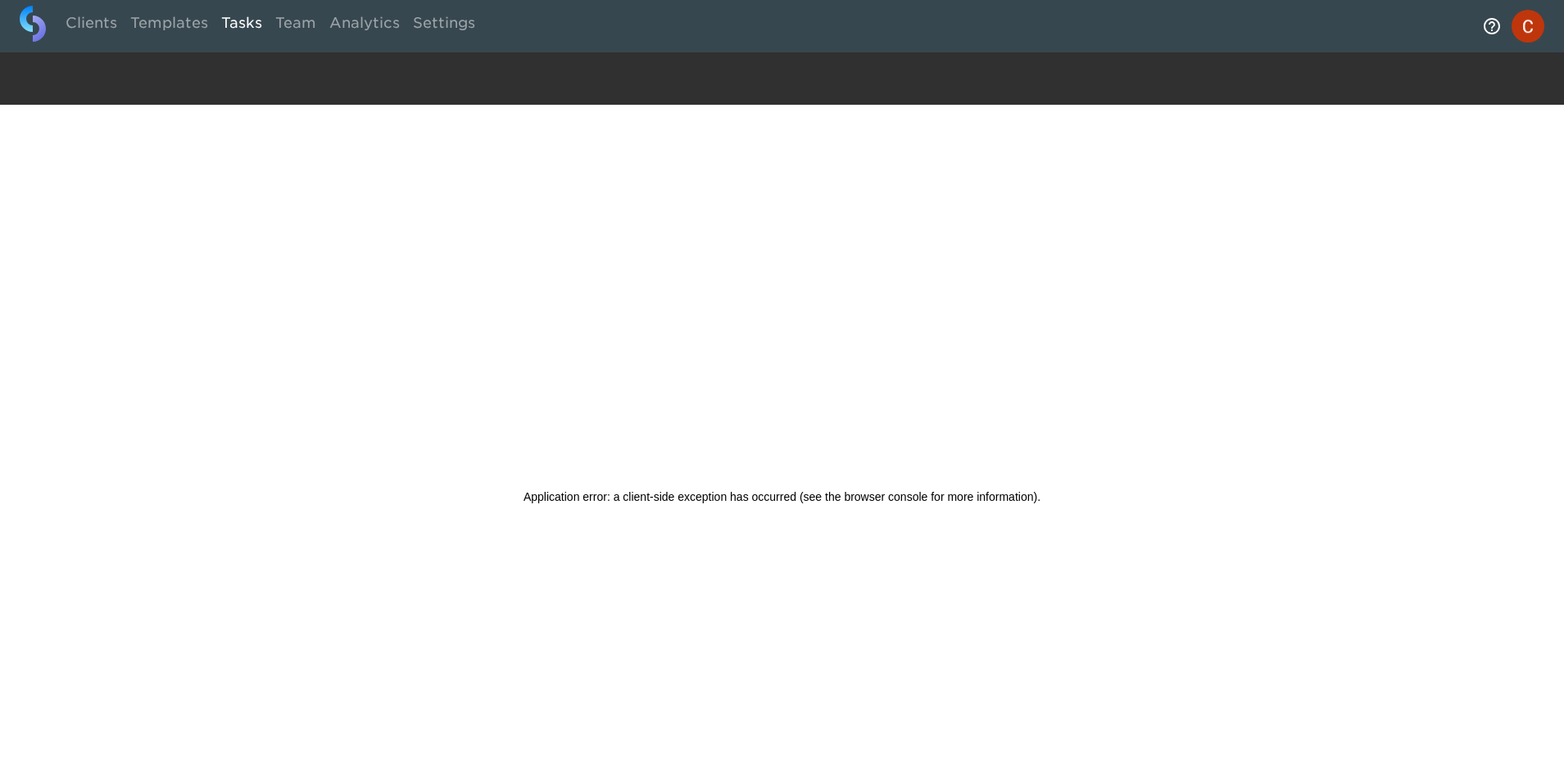
click at [254, 28] on link "Tasks" at bounding box center [241, 25] width 54 height 40
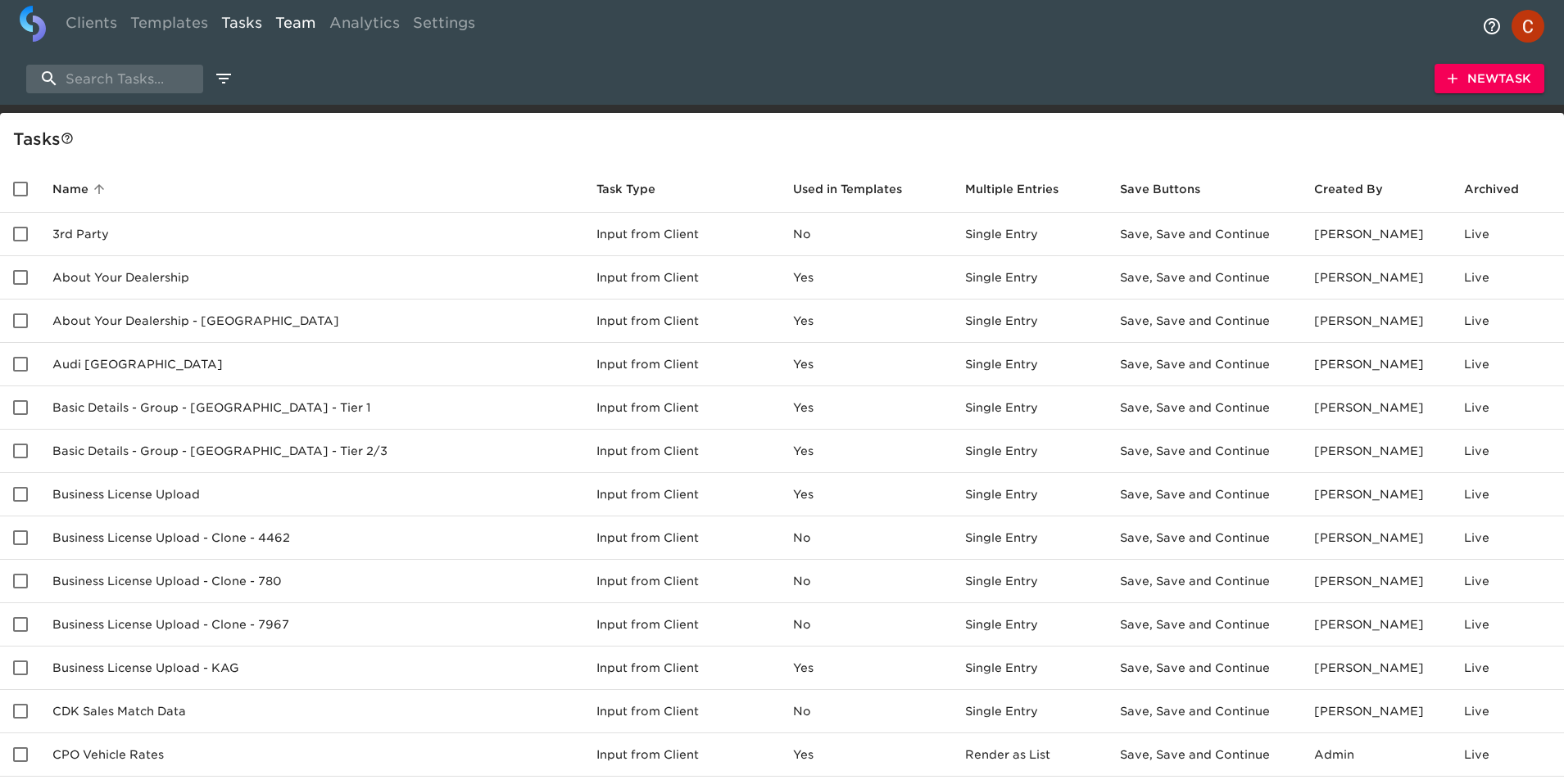
click at [289, 25] on link "Team" at bounding box center [296, 25] width 54 height 40
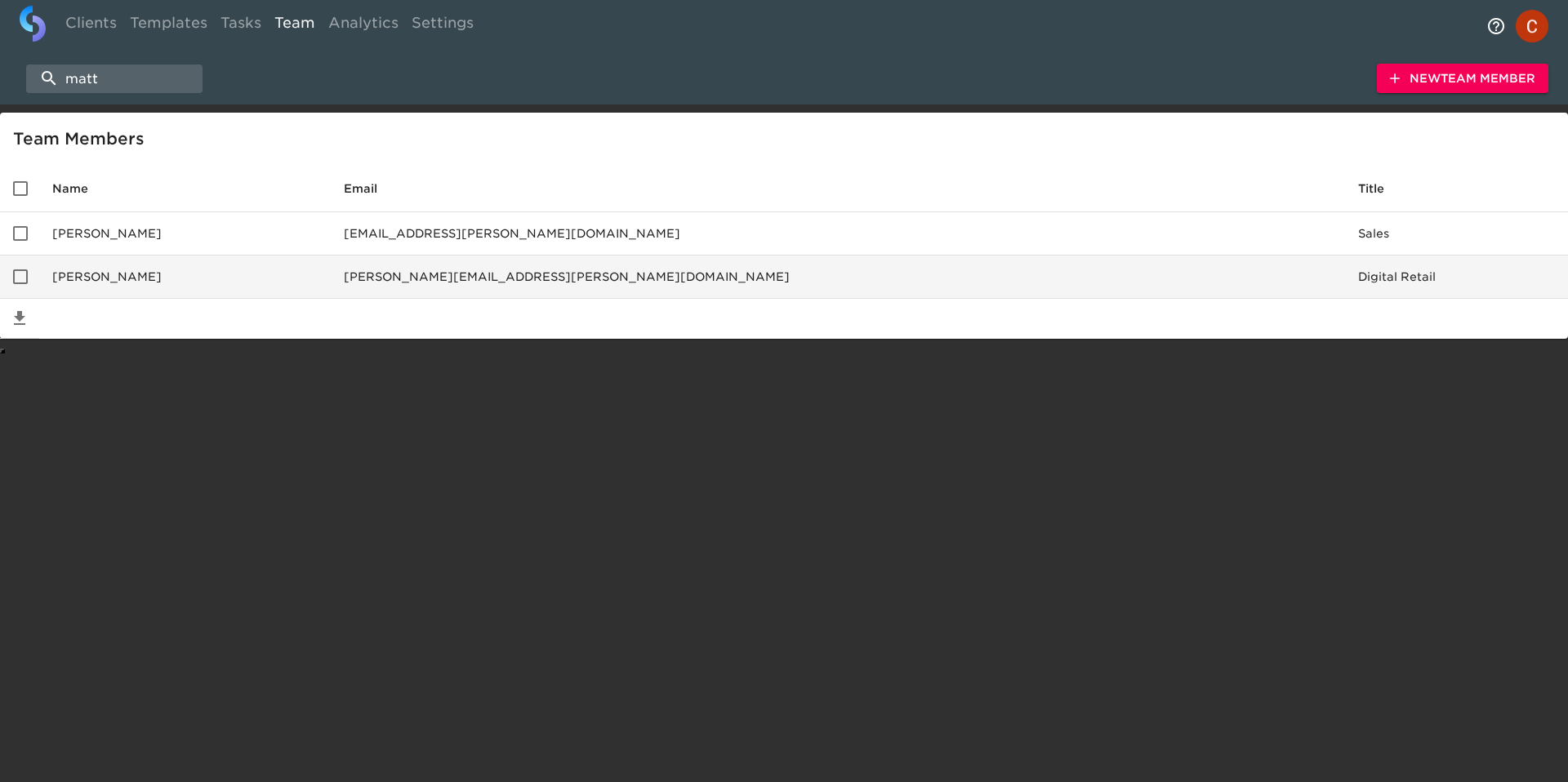
click at [1519, 269] on td "Digital Retail" at bounding box center [1456, 276] width 223 height 43
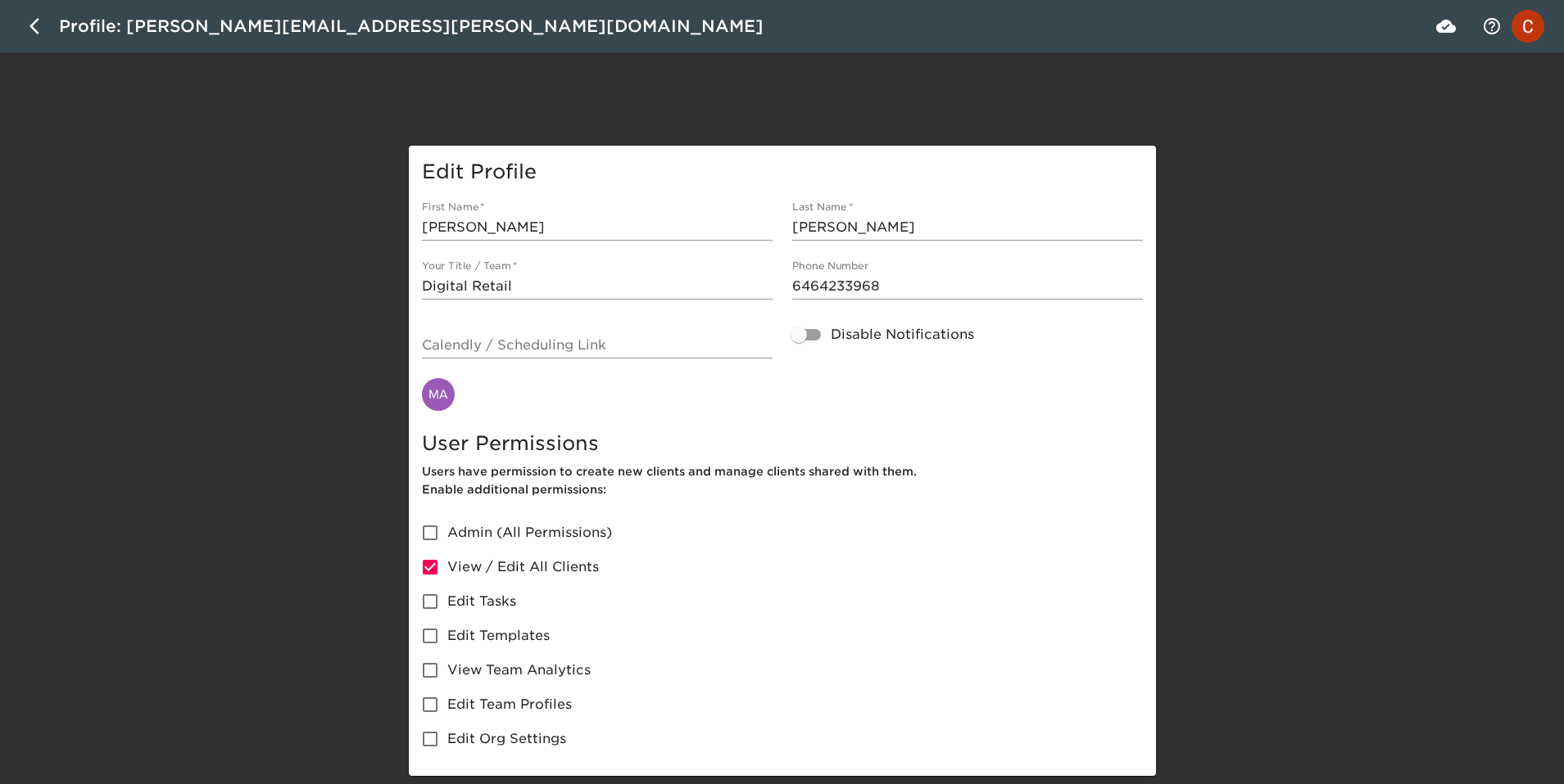
click at [35, 33] on icon "button" at bounding box center [39, 26] width 19 height 19
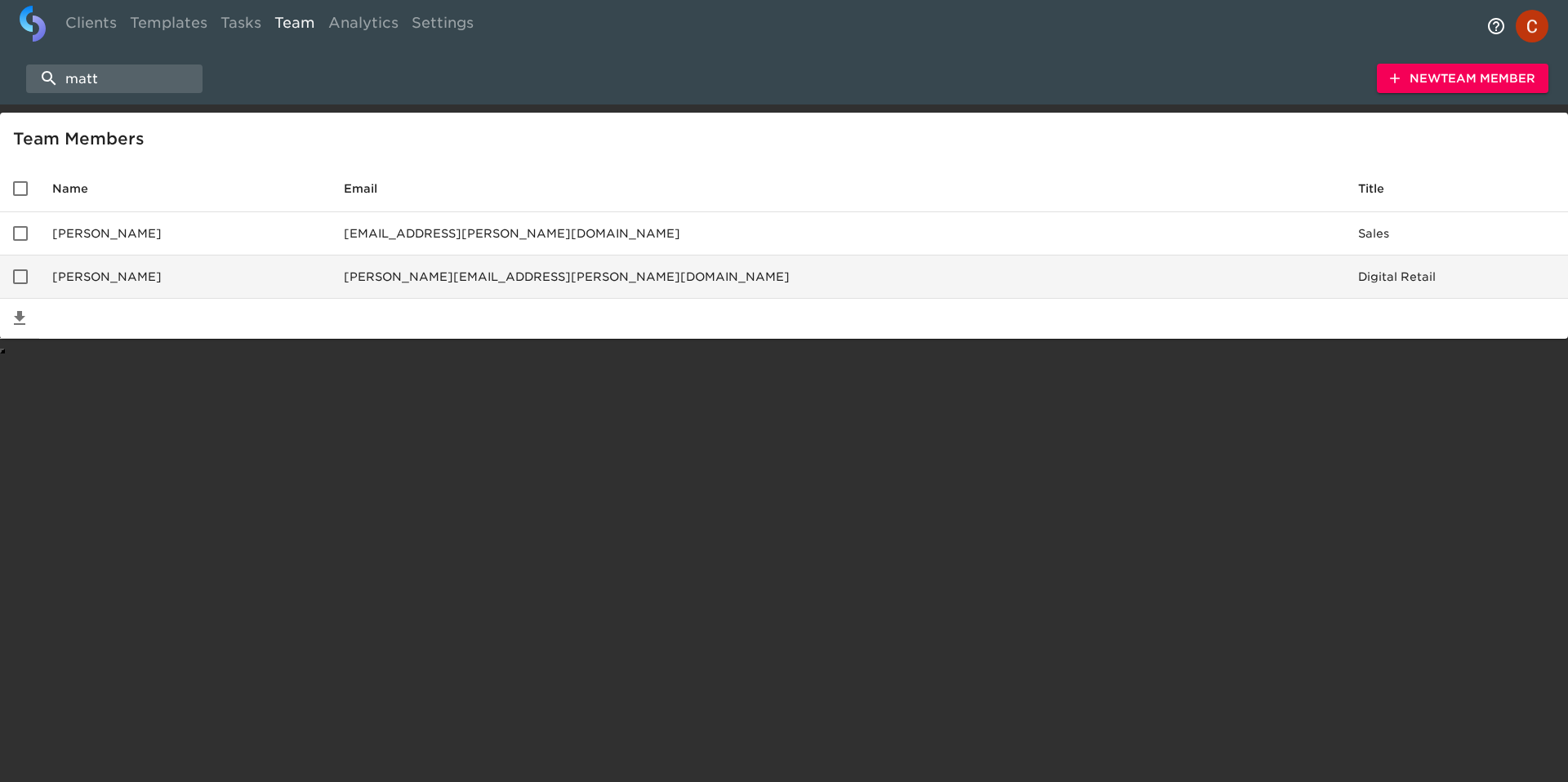
click at [19, 274] on input "enhanced table" at bounding box center [19, 276] width 34 height 34
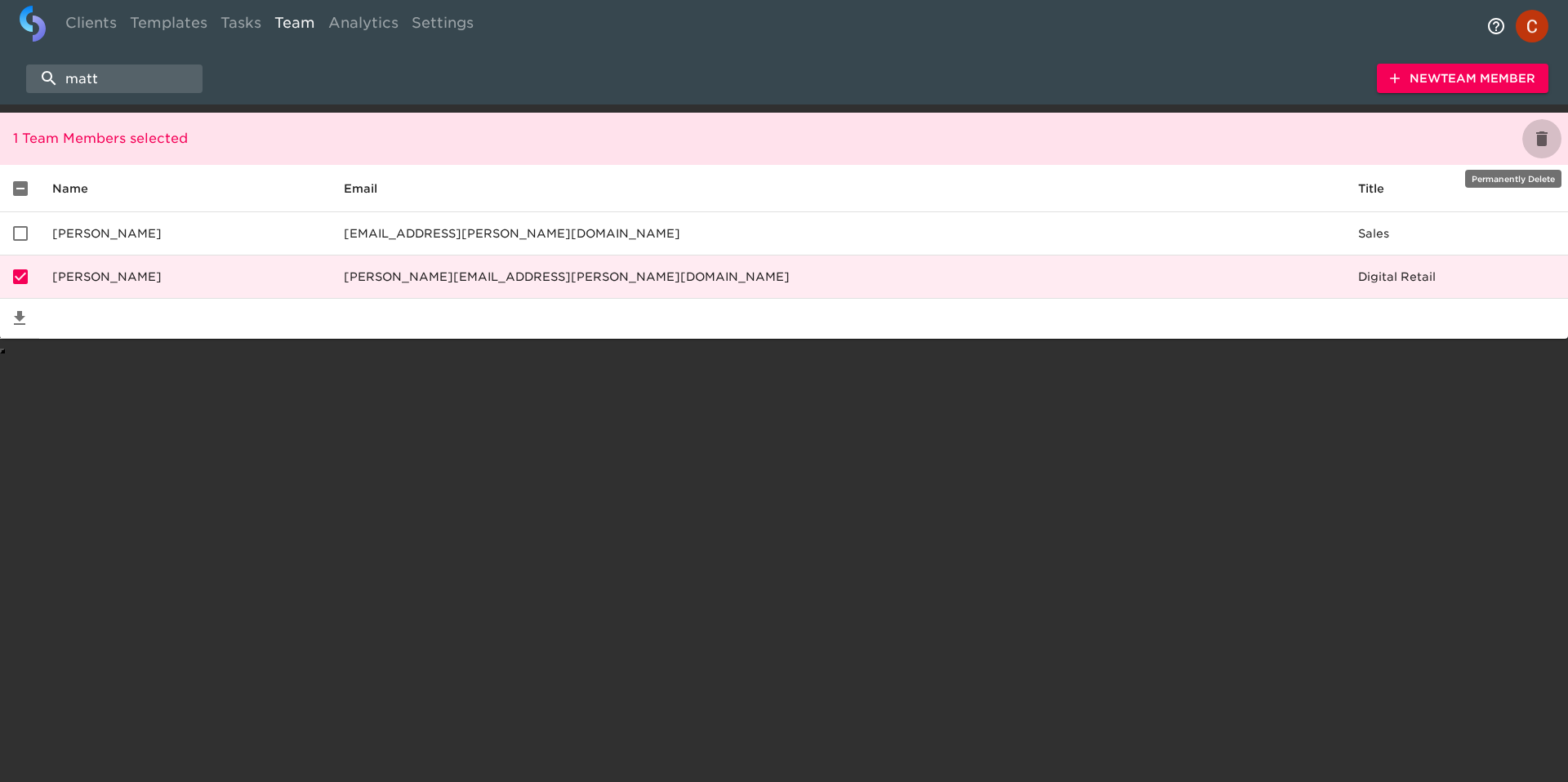
click at [1541, 137] on icon "delete" at bounding box center [1542, 138] width 12 height 14
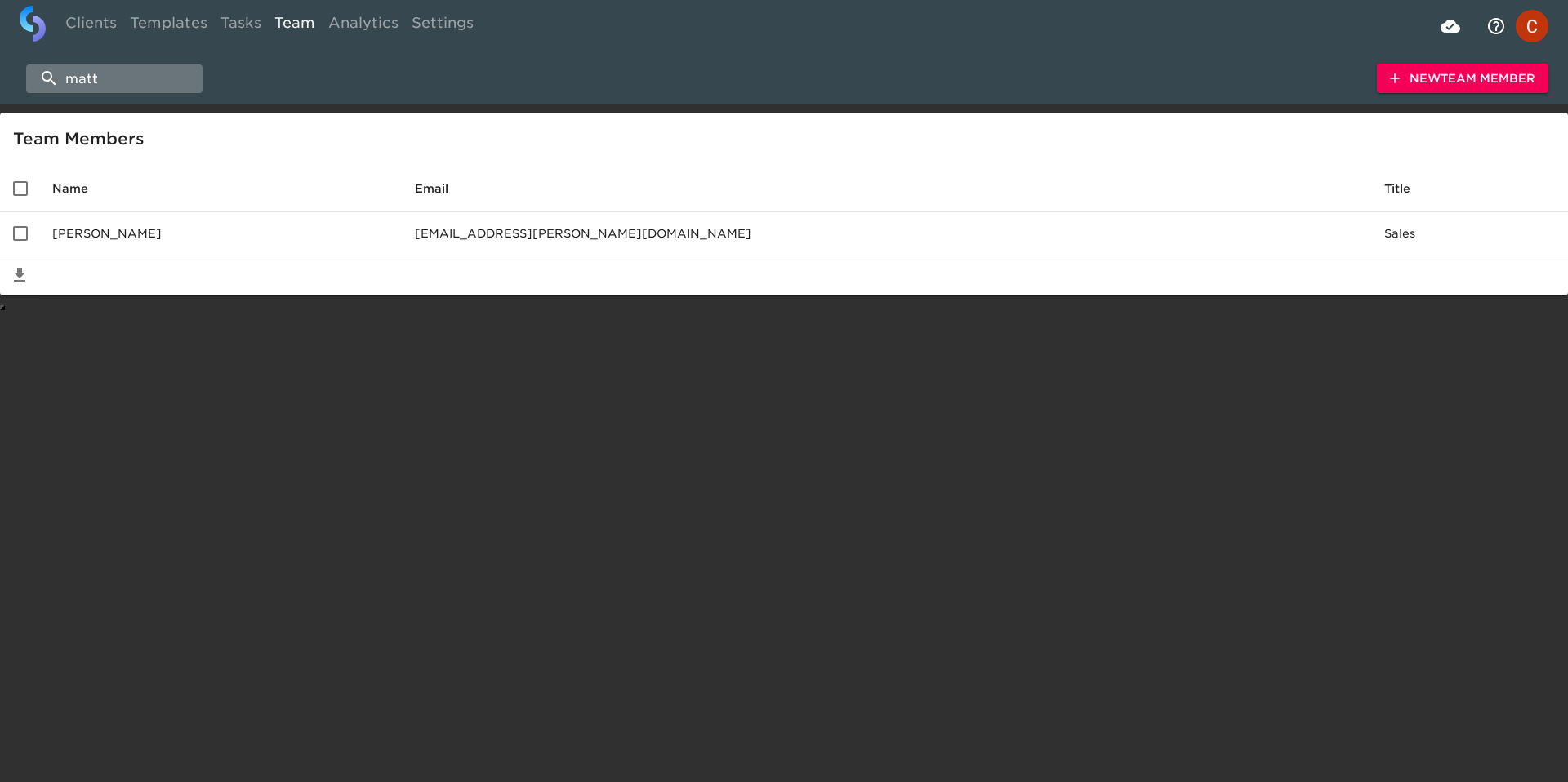
click at [148, 79] on input "matt" at bounding box center [114, 79] width 176 height 29
click at [1435, 75] on span "New Team Member" at bounding box center [1463, 78] width 145 height 20
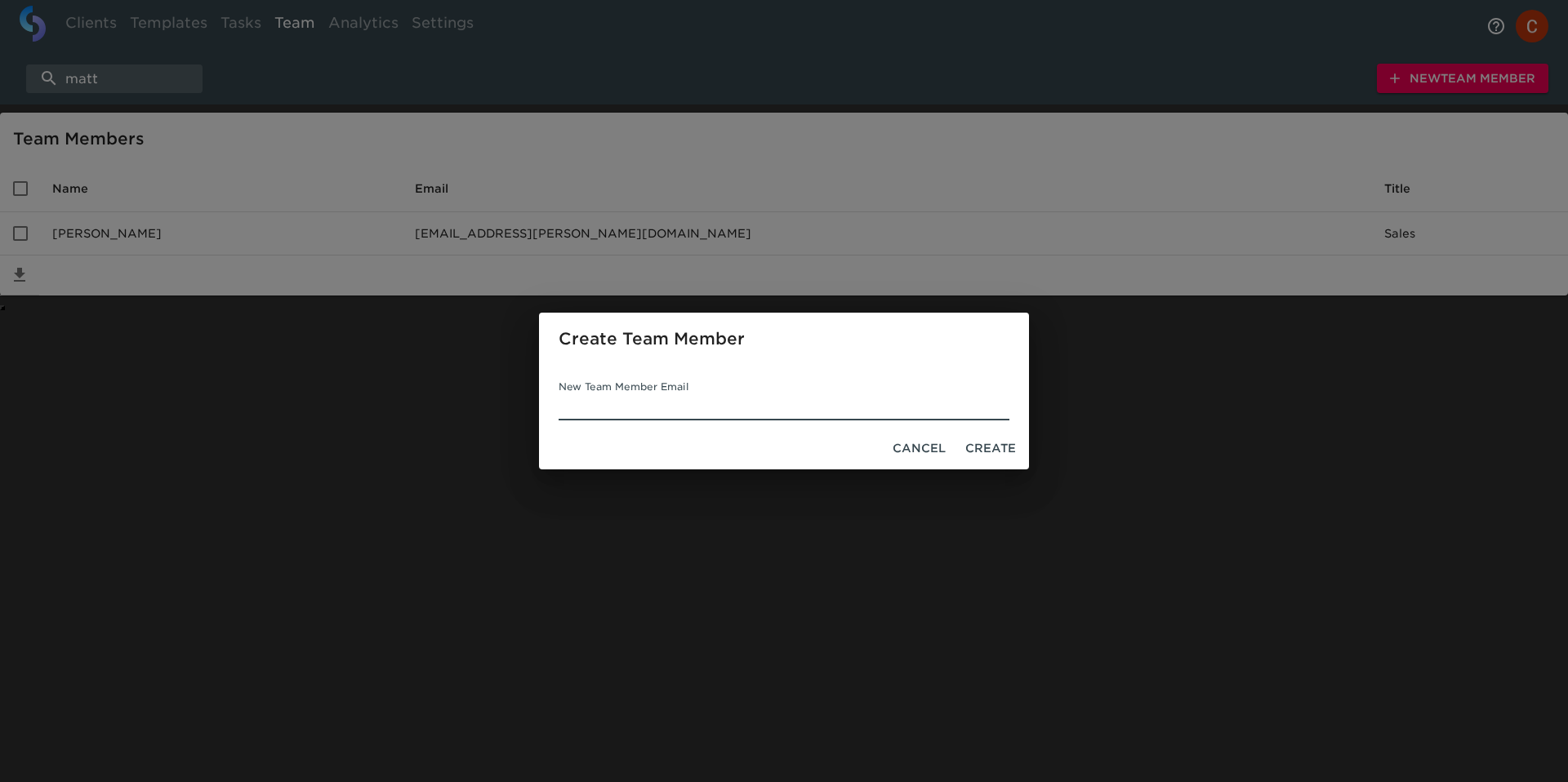
click at [819, 410] on input "New Team Member Email" at bounding box center [784, 407] width 450 height 26
type input "[PERSON_NAME][EMAIL_ADDRESS][PERSON_NAME][DOMAIN_NAME]"
click at [993, 449] on span "Create" at bounding box center [991, 449] width 50 height 20
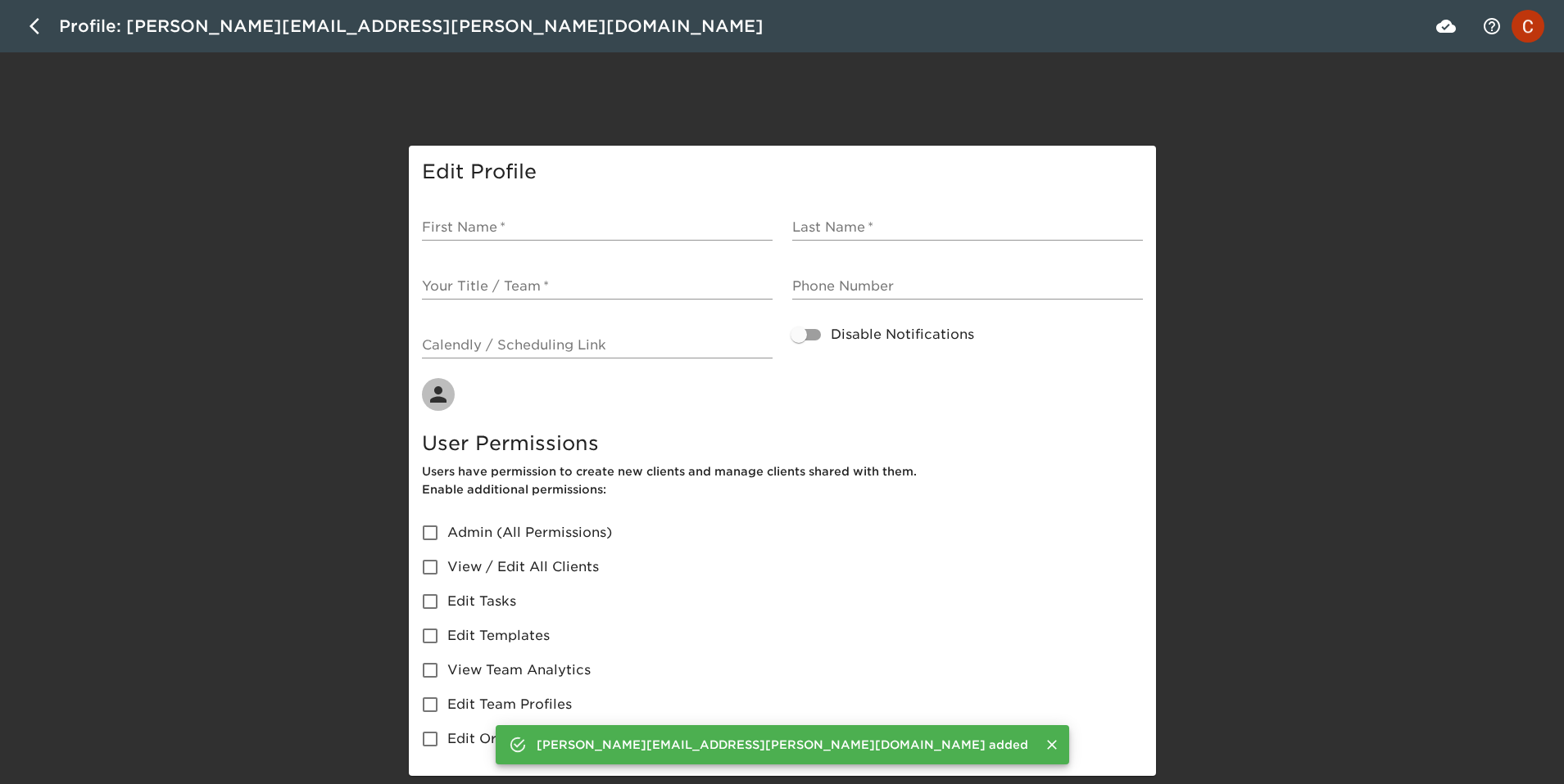
click at [511, 228] on input "First Name   *" at bounding box center [597, 227] width 351 height 26
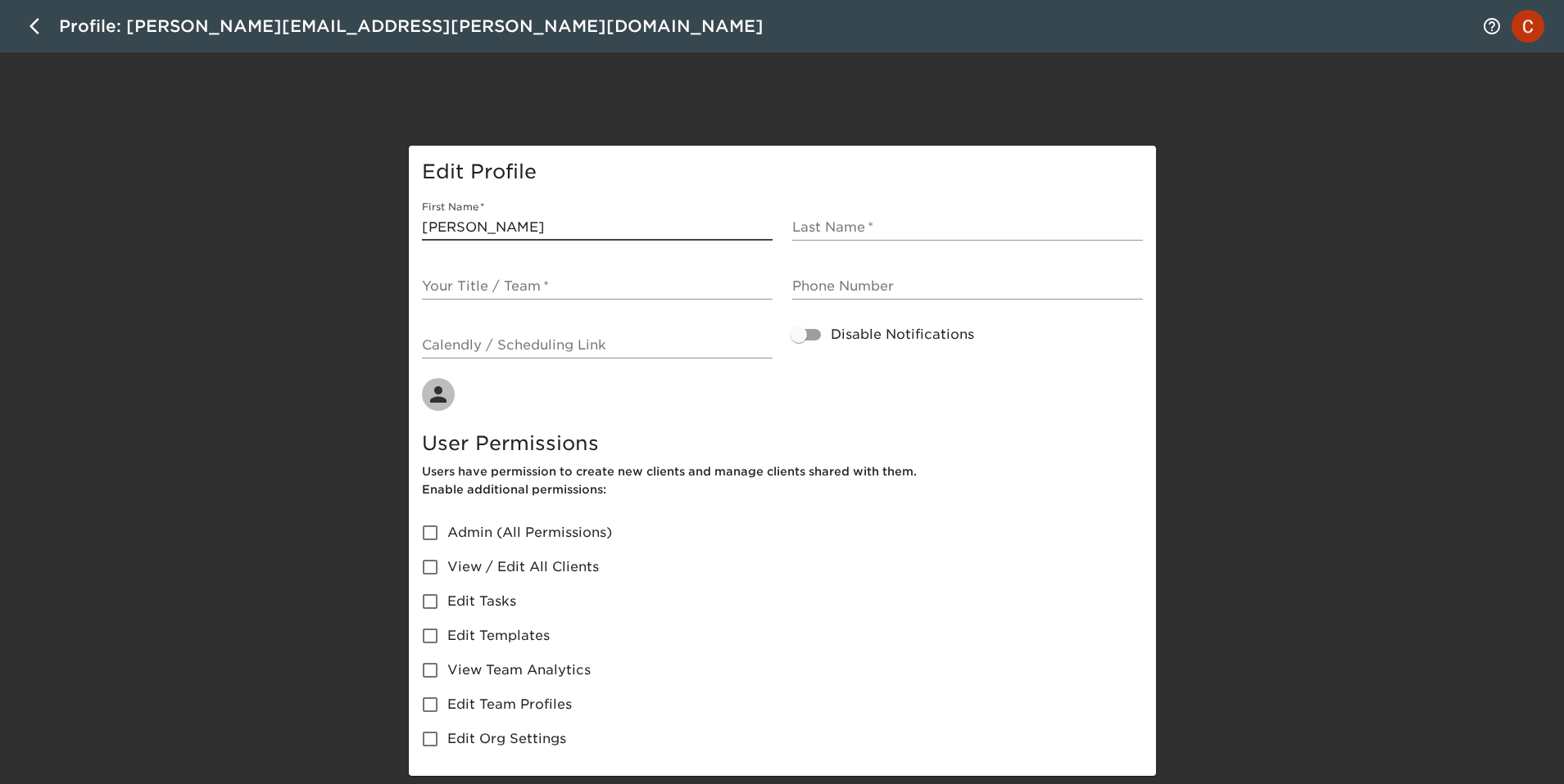
type input "[PERSON_NAME]"
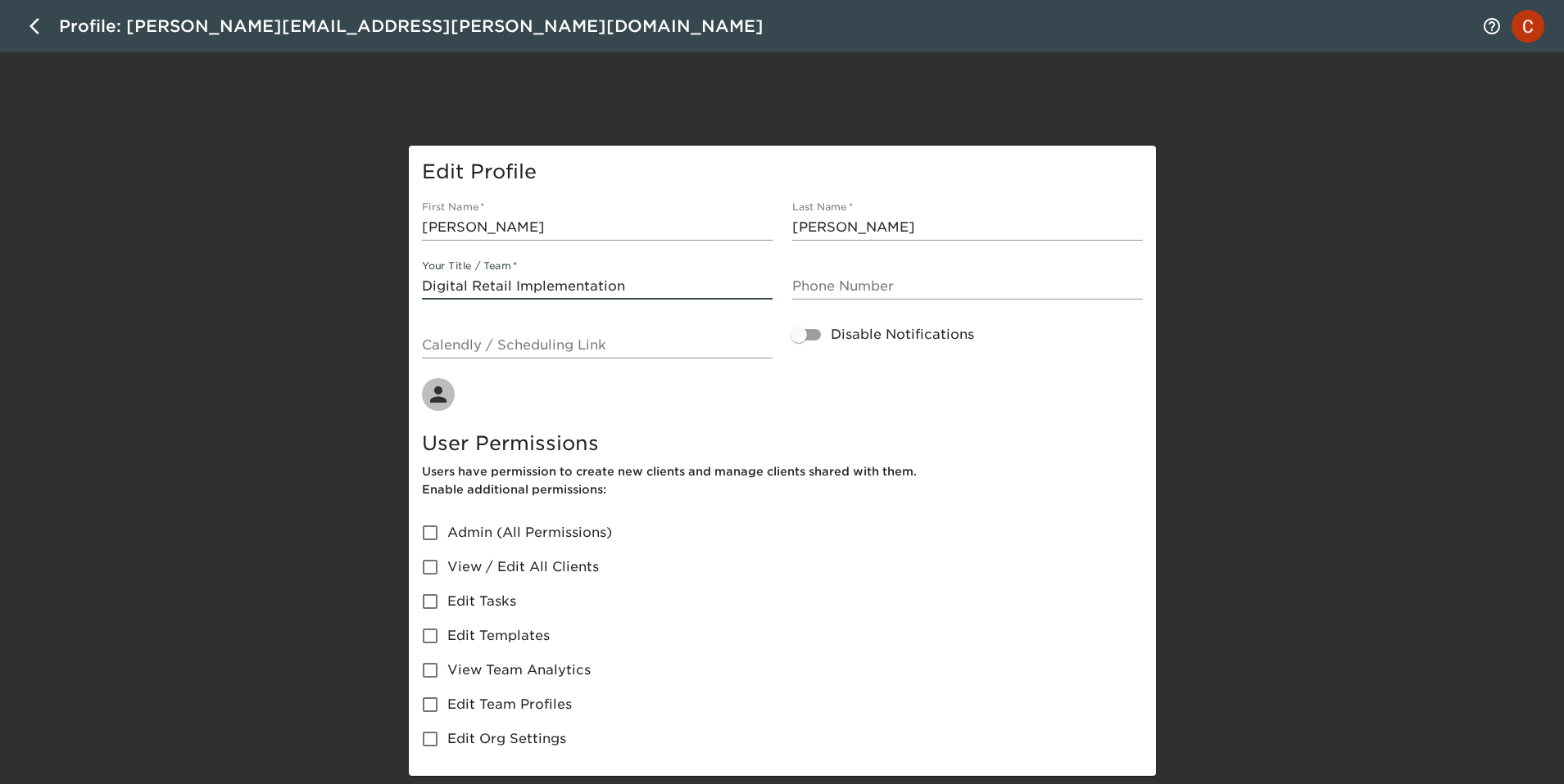
type input "Digital Retail Implementation"
type input "6464233968"
click at [828, 422] on div "User Permissions Users have permission to create new clients and manage clients…" at bounding box center [782, 593] width 741 height 346
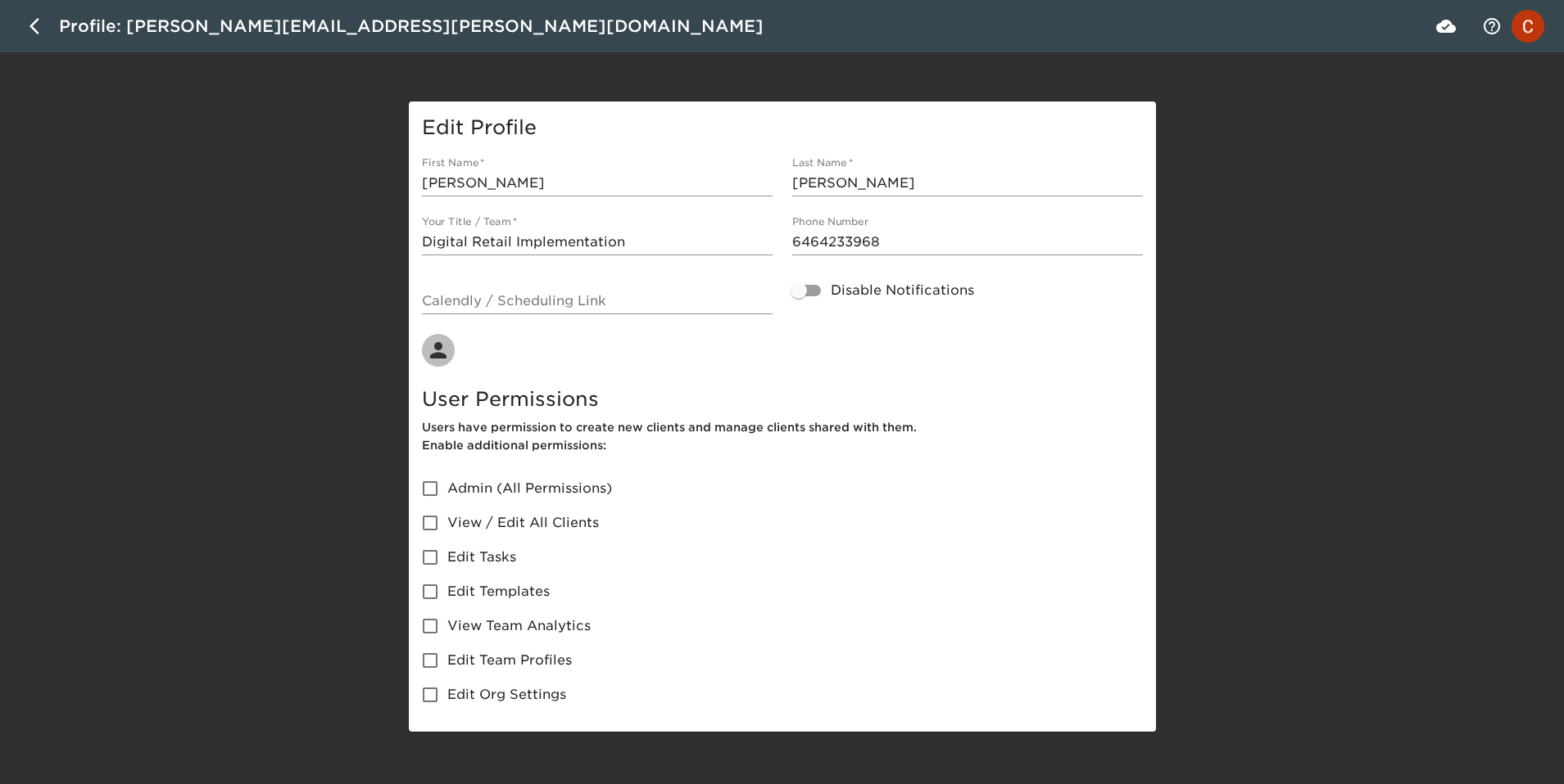
click at [452, 520] on span "View / Edit All Clients" at bounding box center [523, 523] width 151 height 19
click at [447, 520] on input "View / Edit All Clients" at bounding box center [430, 522] width 34 height 34
checkbox input "true"
click at [174, 170] on div "Edit Profile First Name   * [PERSON_NAME] Last Name   * [PERSON_NAME] Your Titl…" at bounding box center [782, 417] width 1564 height 631
click at [32, 28] on icon "button" at bounding box center [34, 26] width 10 height 16
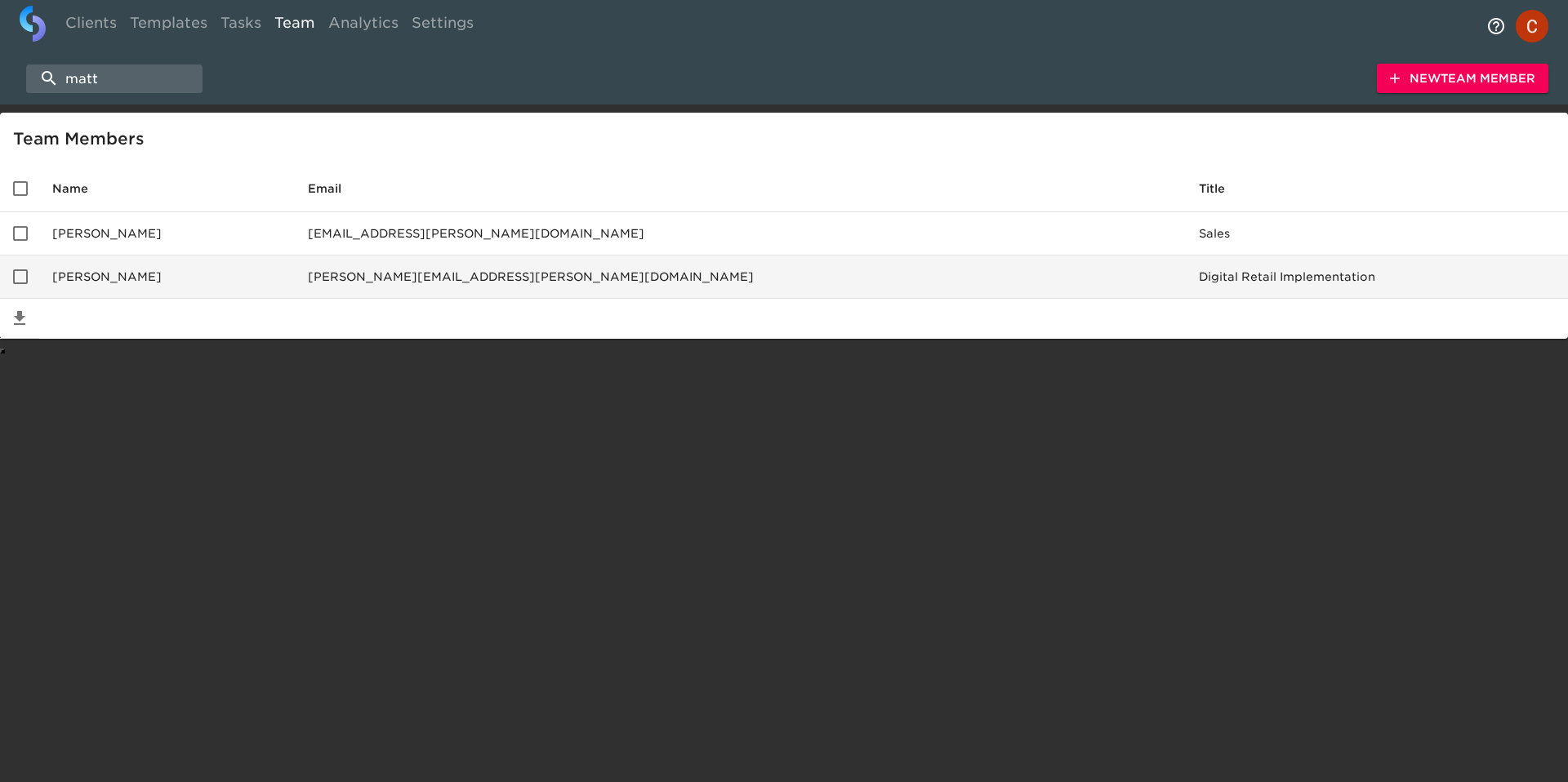
click at [441, 287] on td "[PERSON_NAME][EMAIL_ADDRESS][PERSON_NAME][DOMAIN_NAME]" at bounding box center [740, 276] width 891 height 43
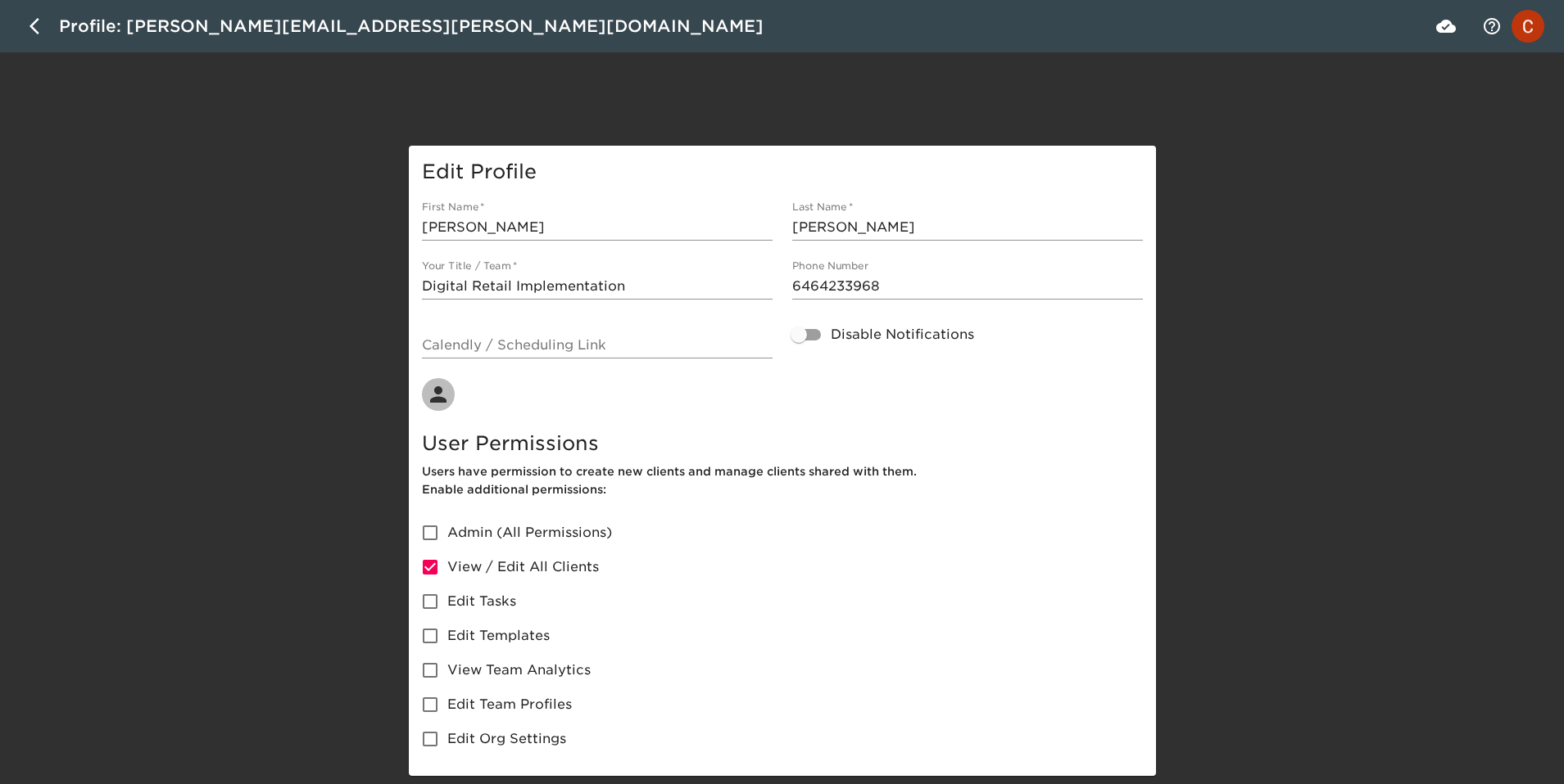
scroll to position [45, 0]
